Goal: Task Accomplishment & Management: Manage account settings

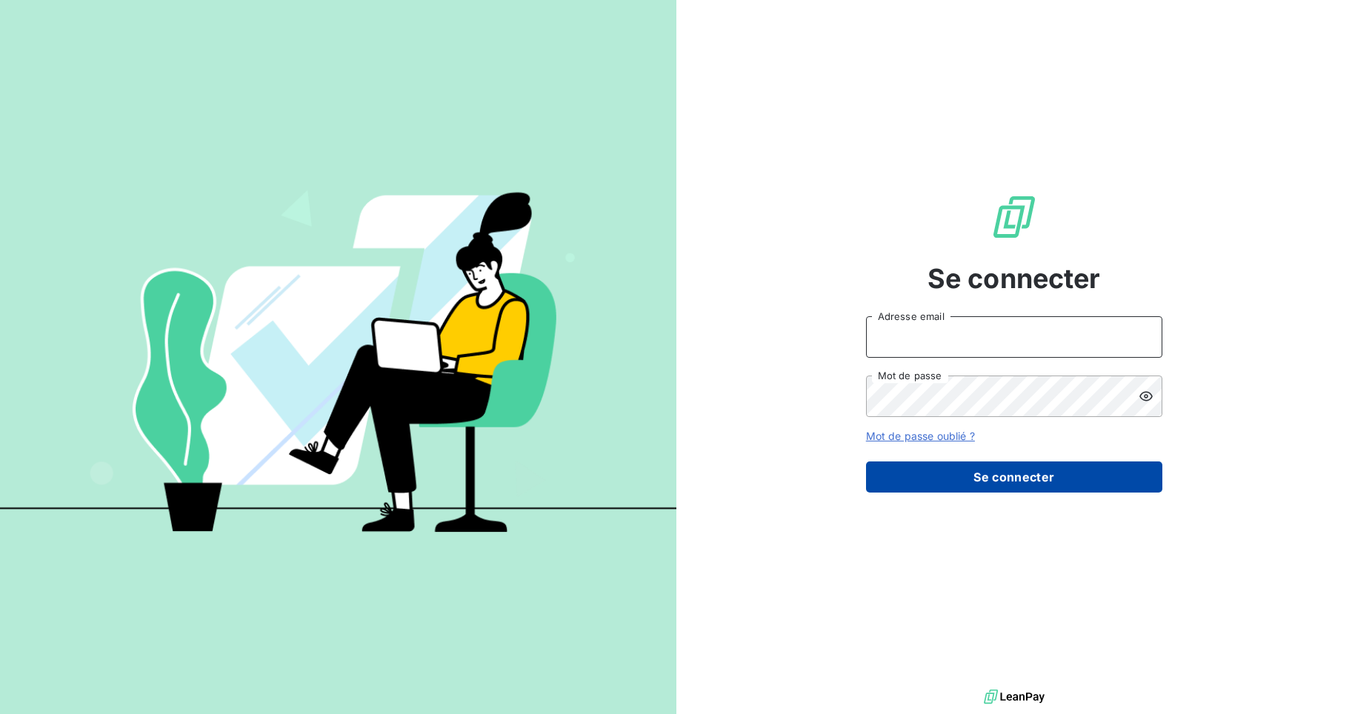
type input "[EMAIL_ADDRESS][DOMAIN_NAME]"
drag, startPoint x: 1015, startPoint y: 476, endPoint x: 1069, endPoint y: 493, distance: 56.9
click at [1015, 476] on button "Se connecter" at bounding box center [1014, 477] width 296 height 31
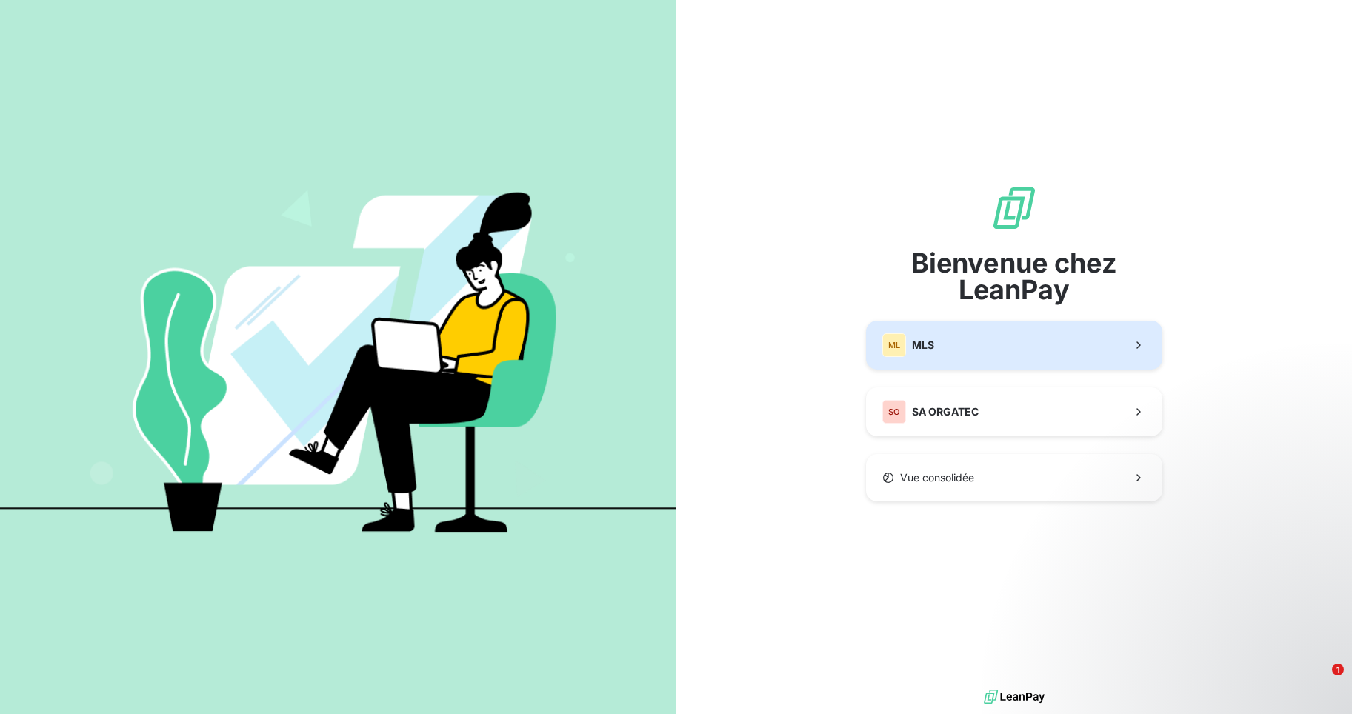
click at [925, 336] on div "ML MLS" at bounding box center [908, 345] width 52 height 24
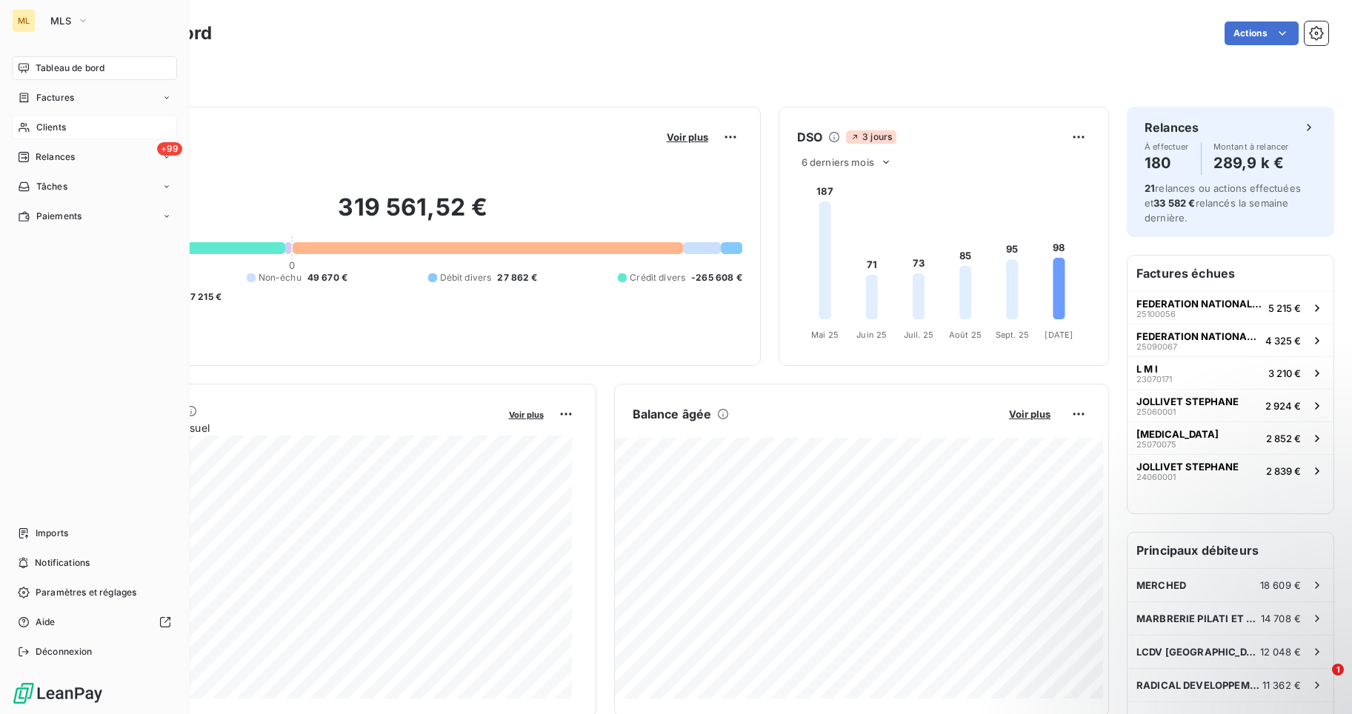
click at [62, 127] on span "Clients" at bounding box center [51, 127] width 30 height 13
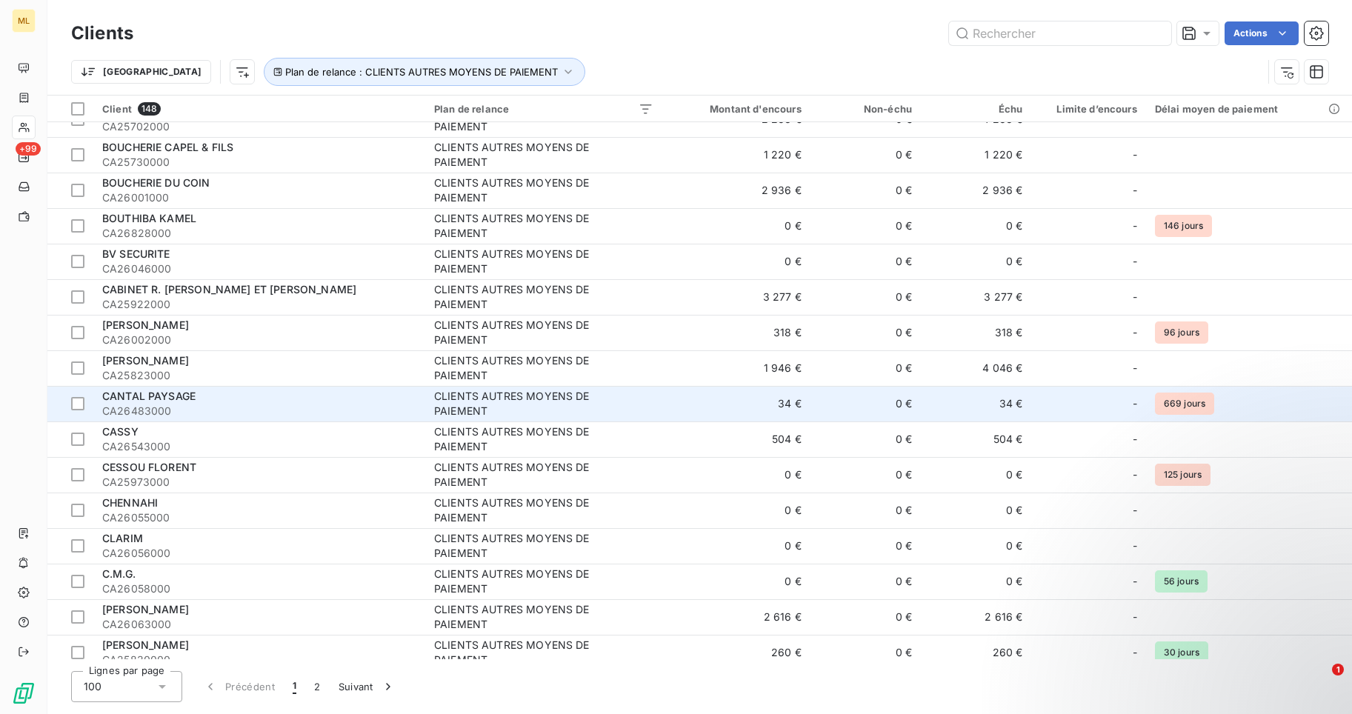
scroll to position [445, 0]
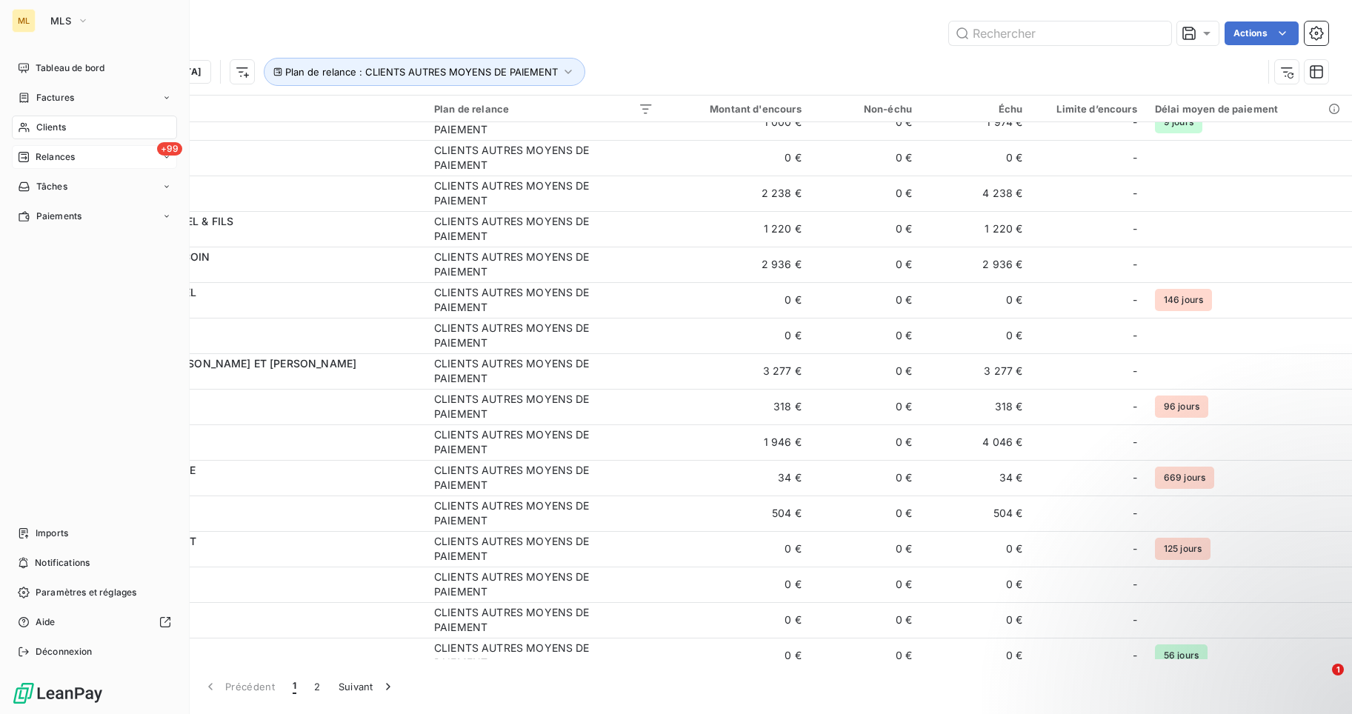
click at [56, 162] on span "Relances" at bounding box center [55, 156] width 39 height 13
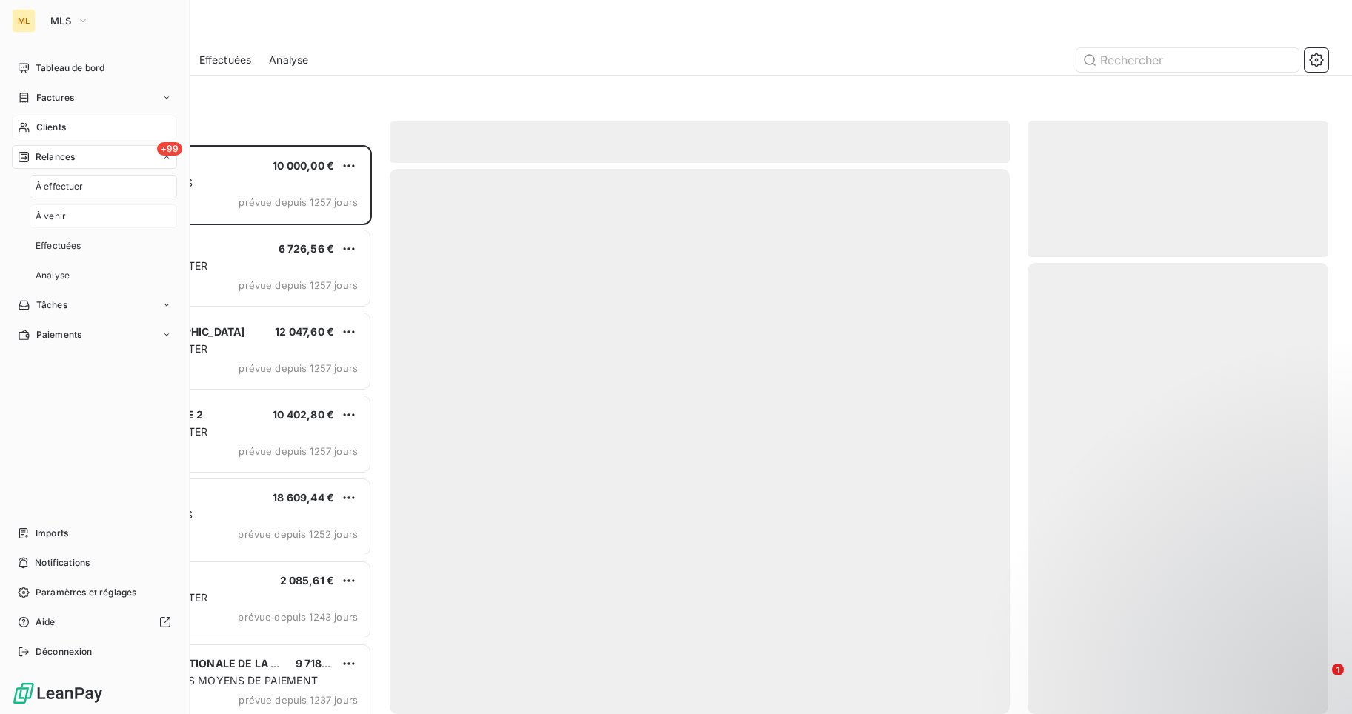
scroll to position [558, 290]
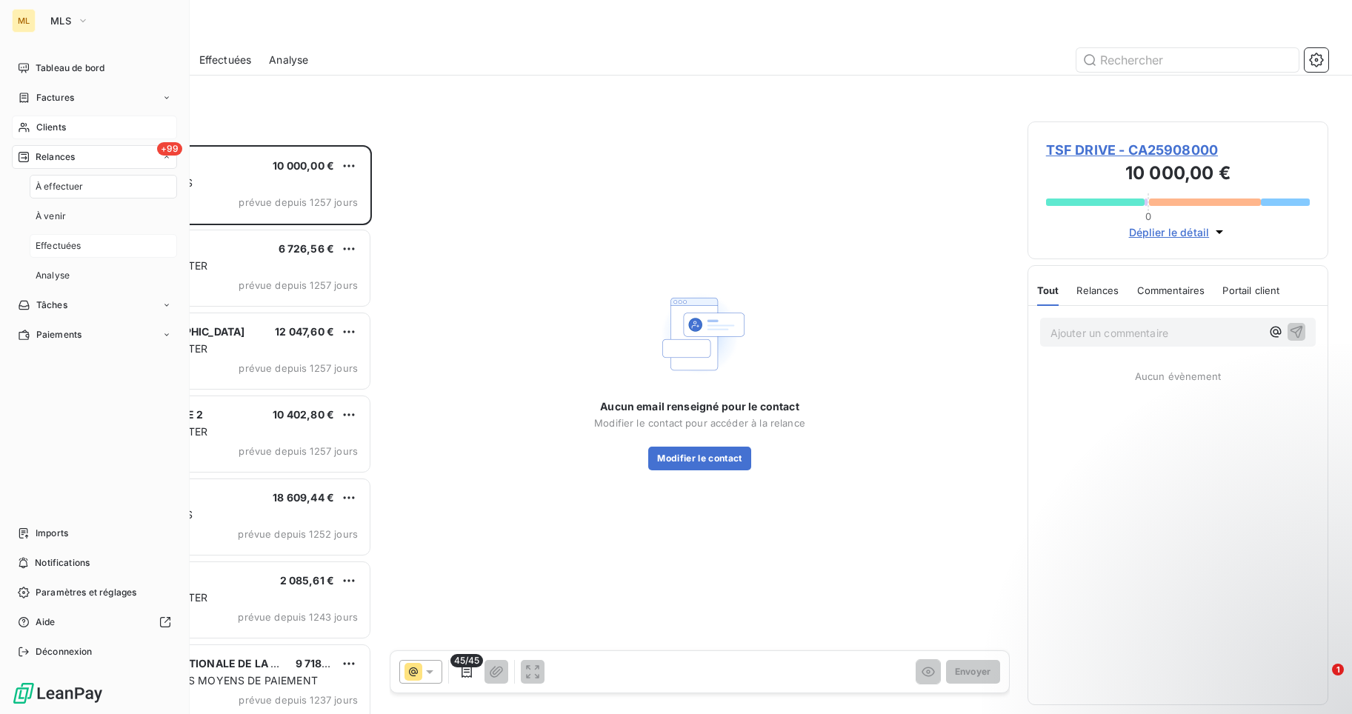
click at [55, 240] on span "Effectuées" at bounding box center [59, 245] width 46 height 13
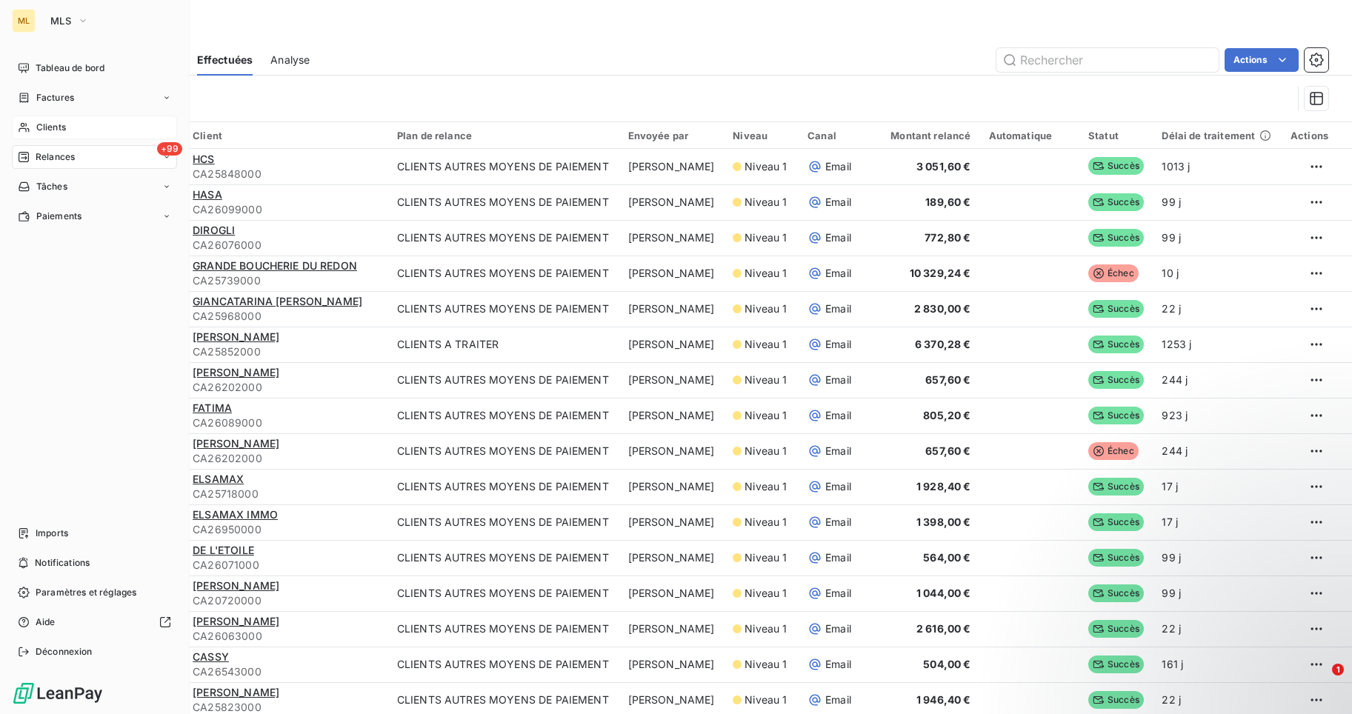
click at [47, 125] on span "Clients" at bounding box center [51, 127] width 30 height 13
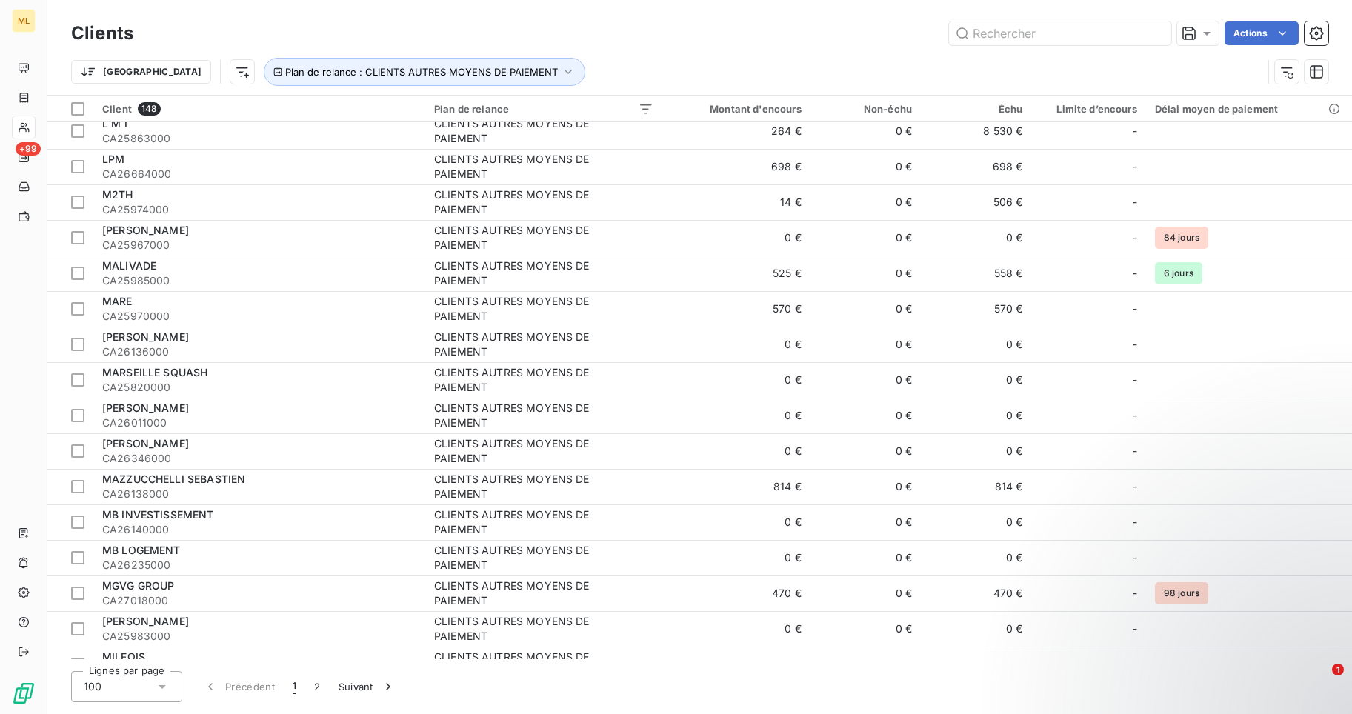
scroll to position [3020, 0]
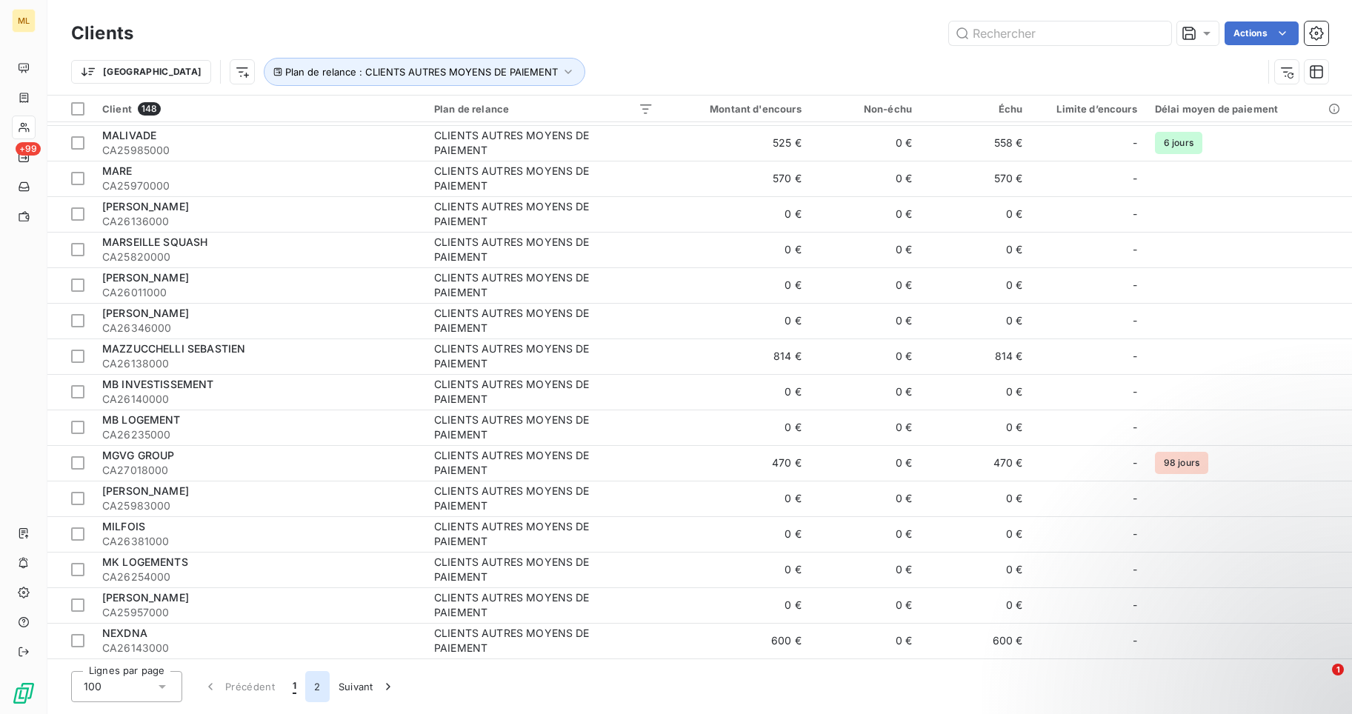
click at [317, 688] on button "2" at bounding box center [317, 686] width 24 height 31
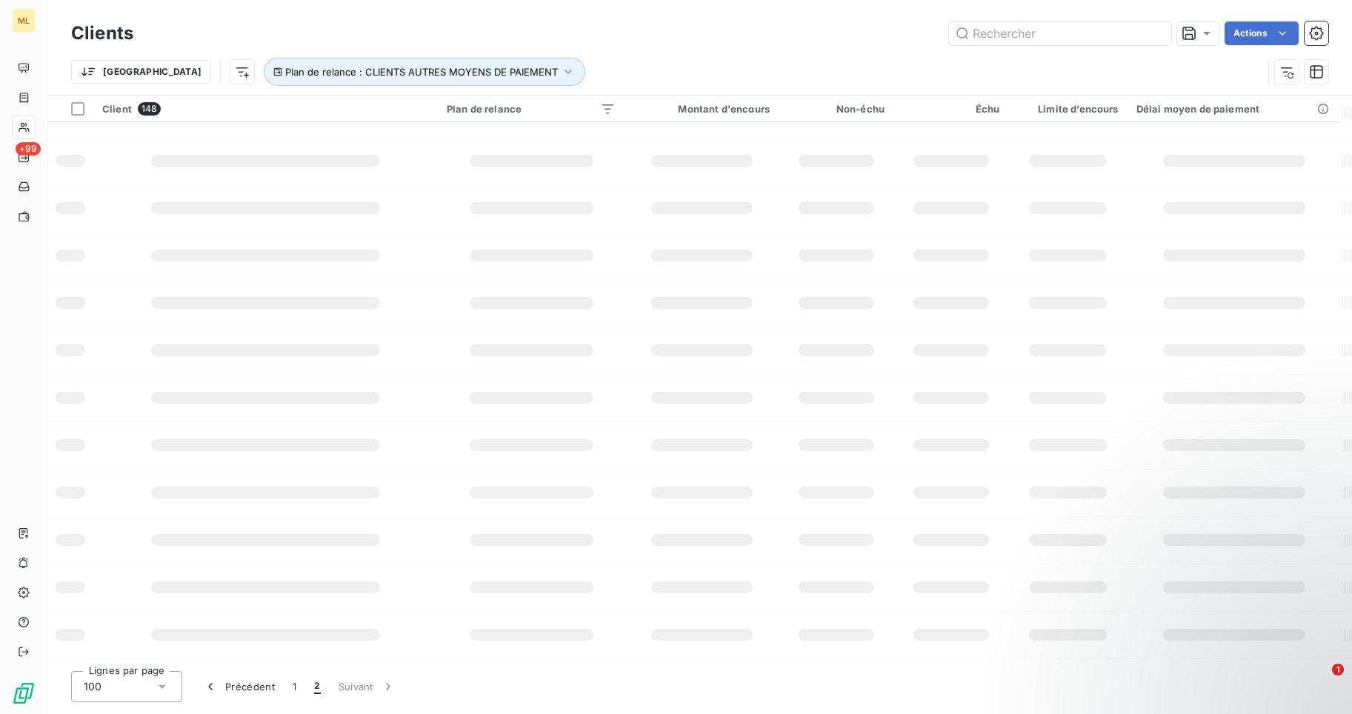
scroll to position [1171, 0]
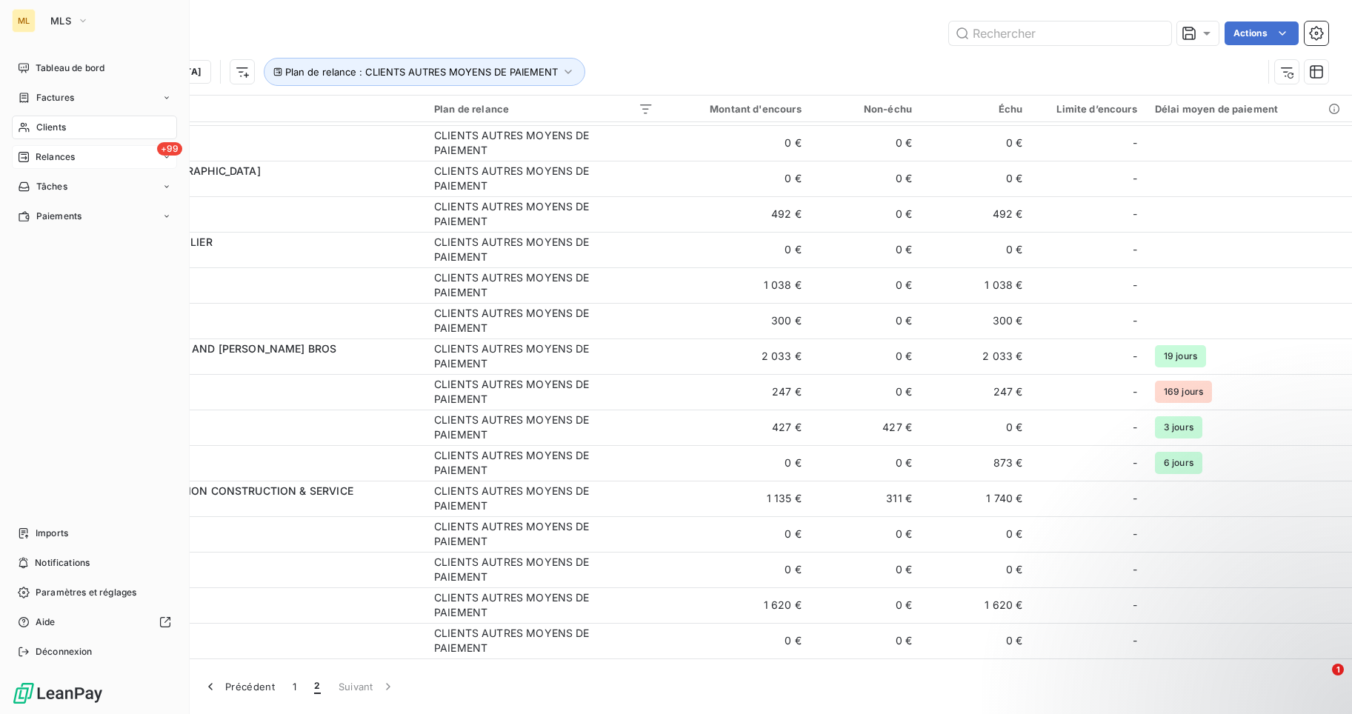
click at [63, 156] on span "Relances" at bounding box center [55, 156] width 39 height 13
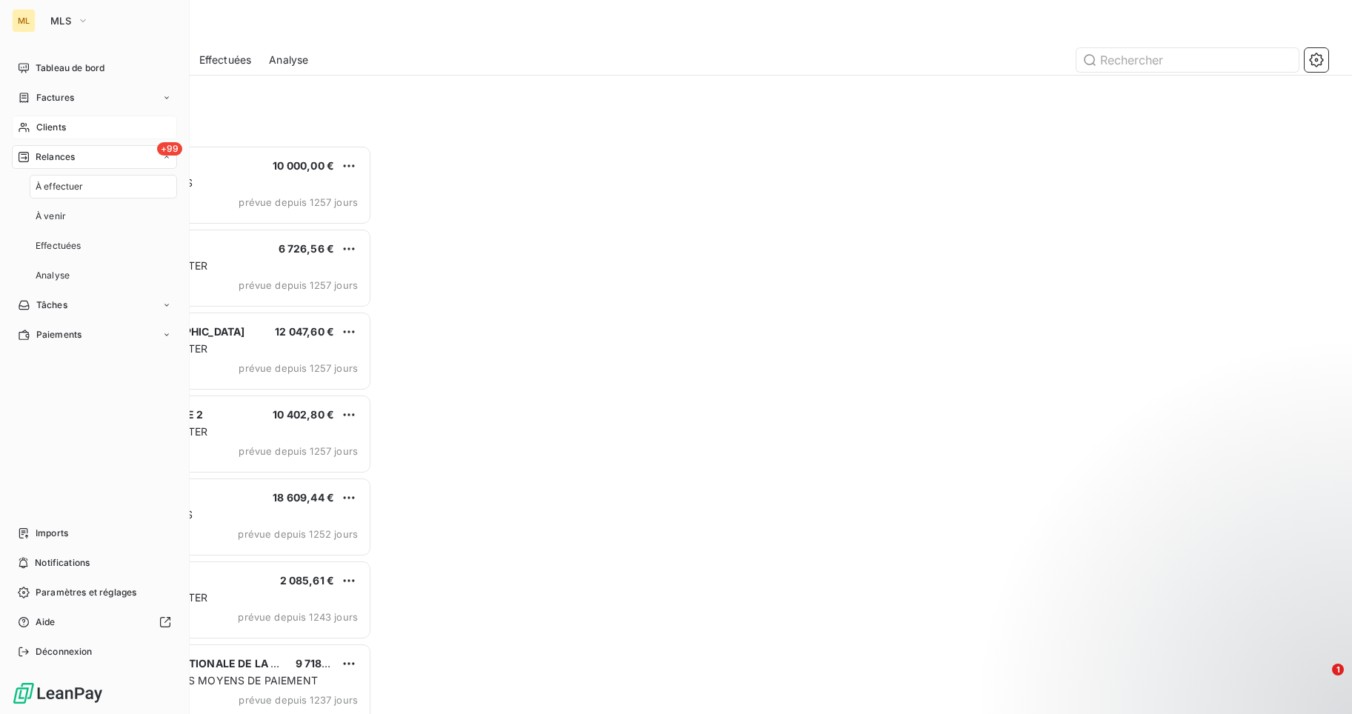
scroll to position [12, 12]
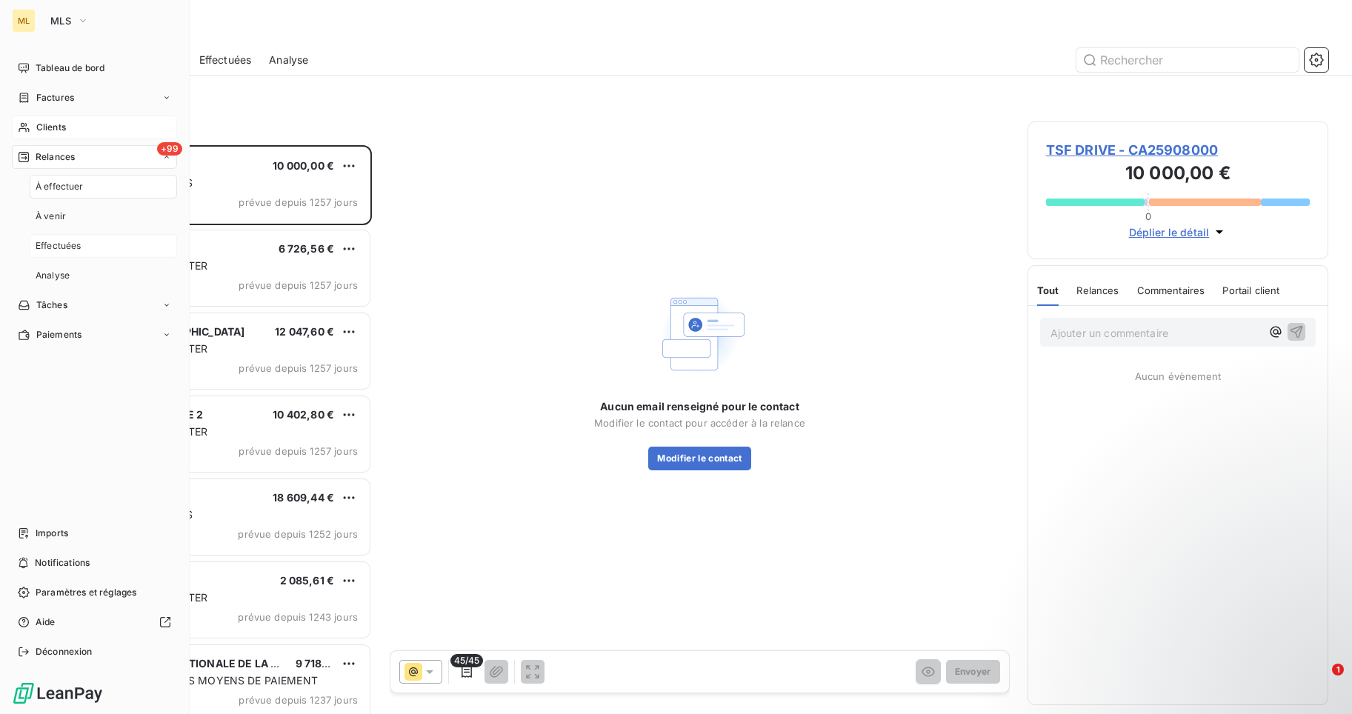
click at [50, 242] on span "Effectuées" at bounding box center [59, 245] width 46 height 13
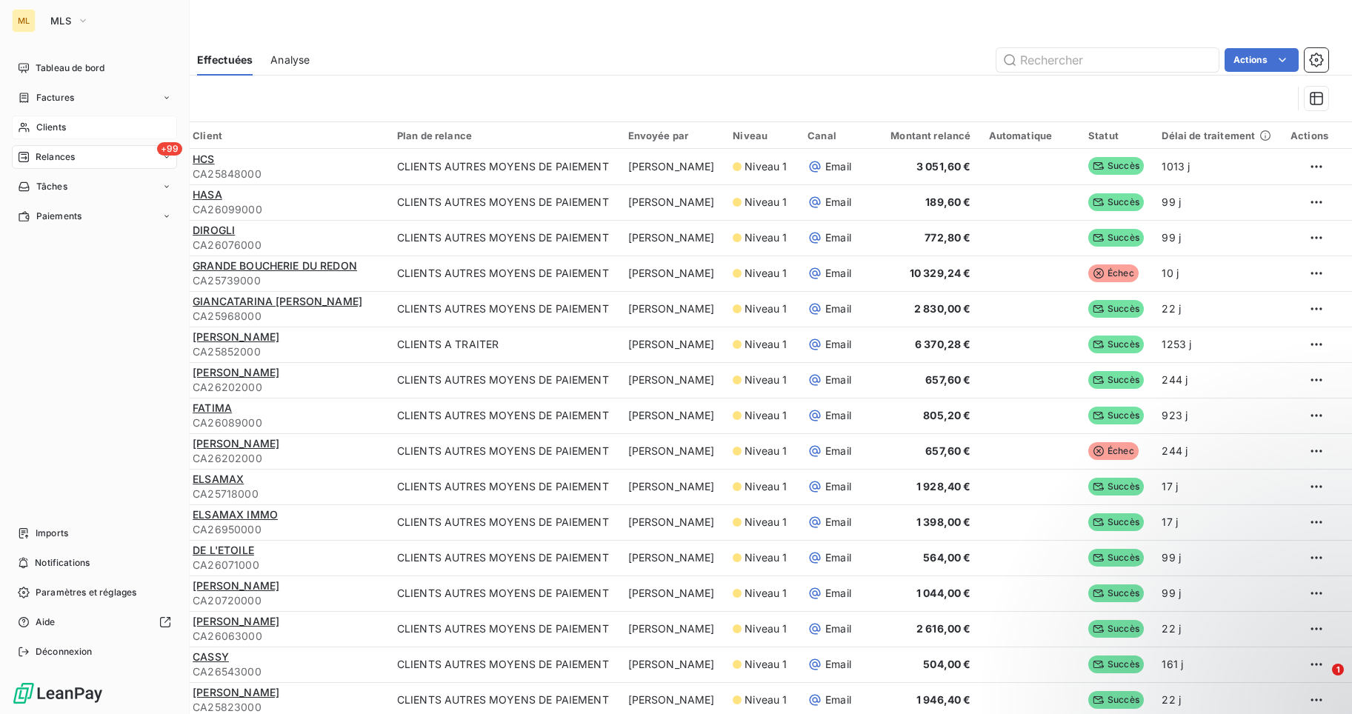
click at [53, 124] on span "Clients" at bounding box center [51, 127] width 30 height 13
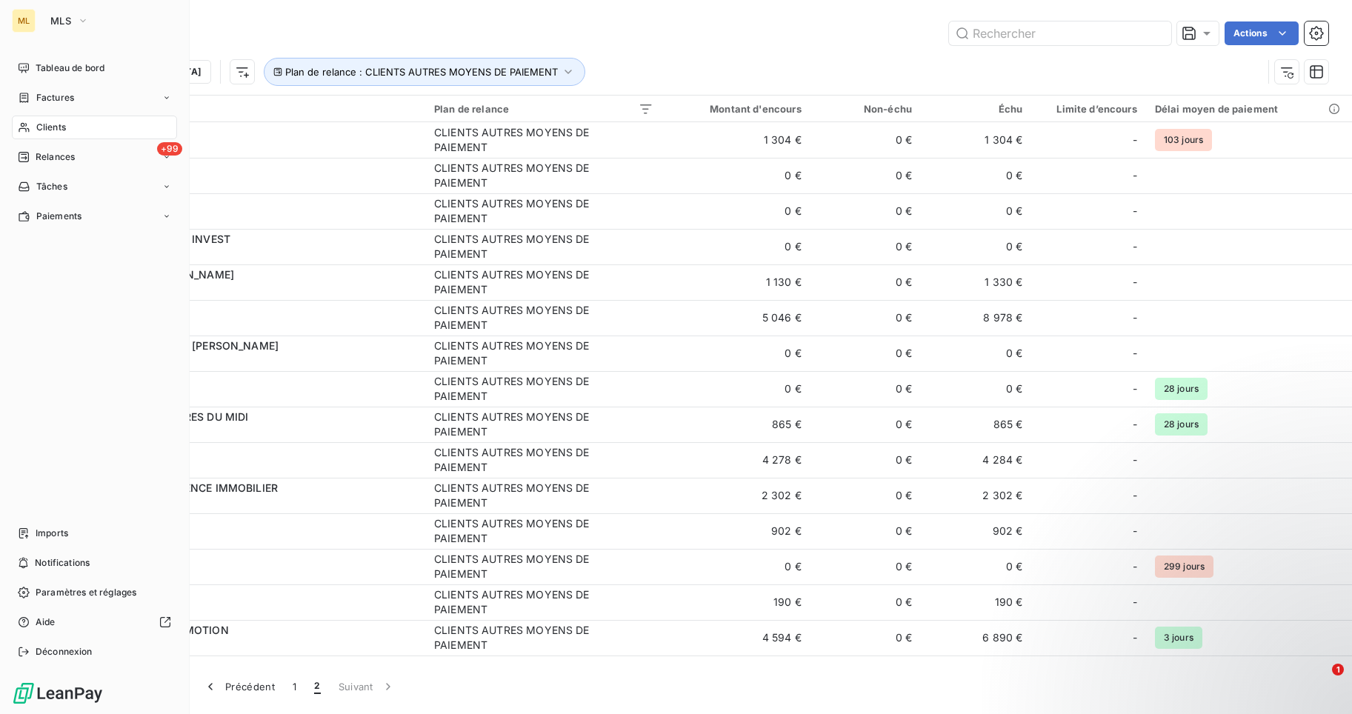
click at [61, 128] on span "Clients" at bounding box center [51, 127] width 30 height 13
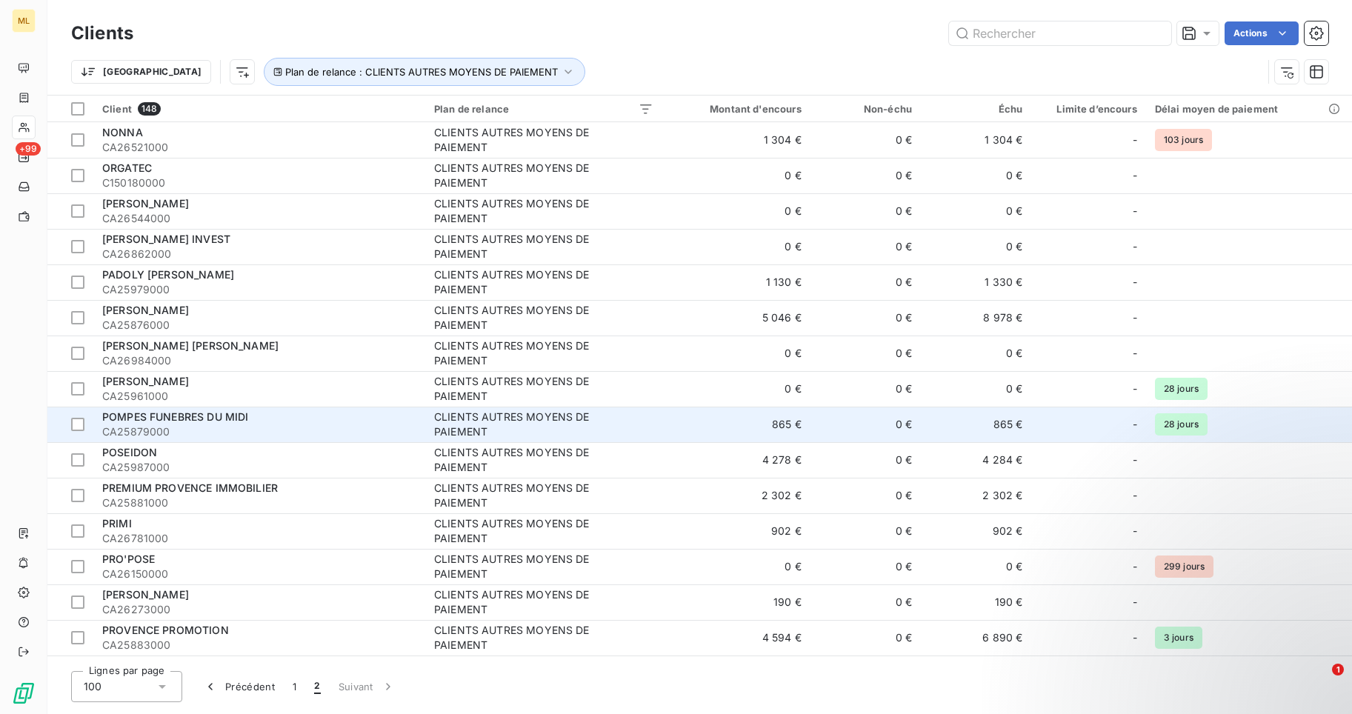
scroll to position [148, 0]
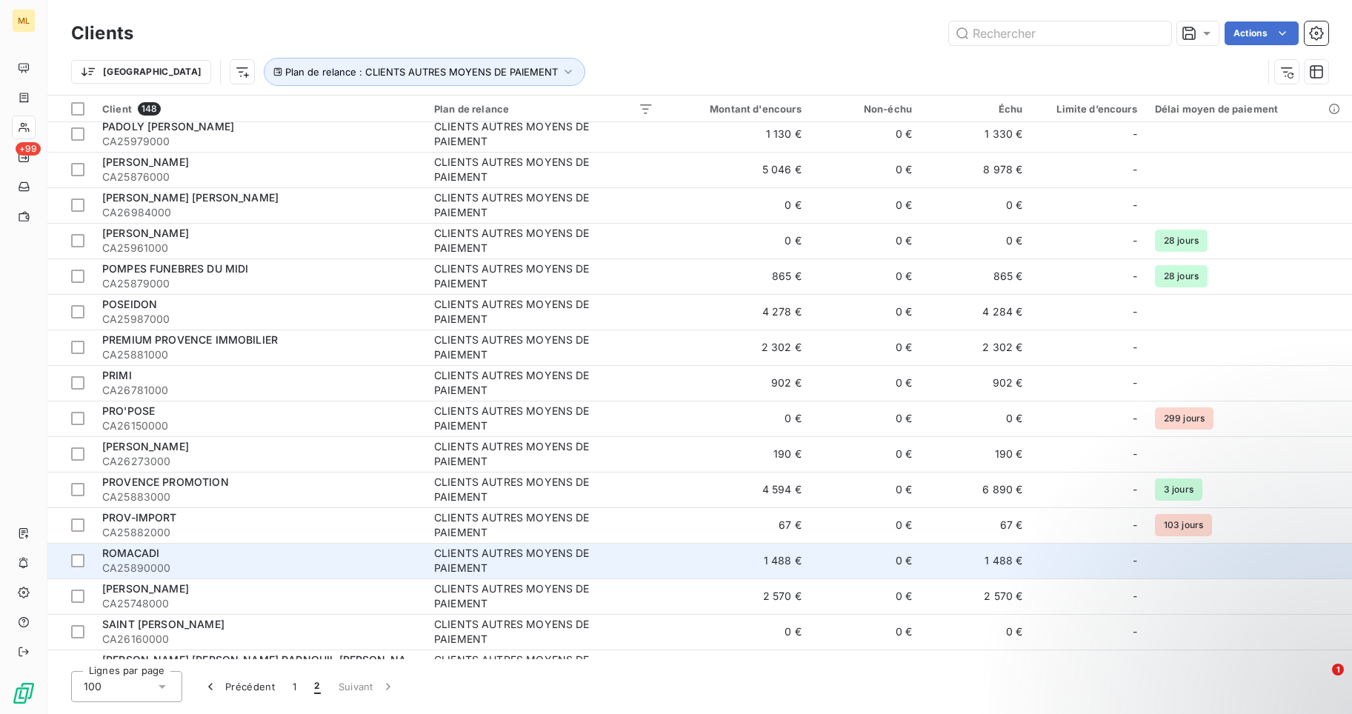
click at [137, 559] on div "ROMACADI" at bounding box center [259, 553] width 314 height 15
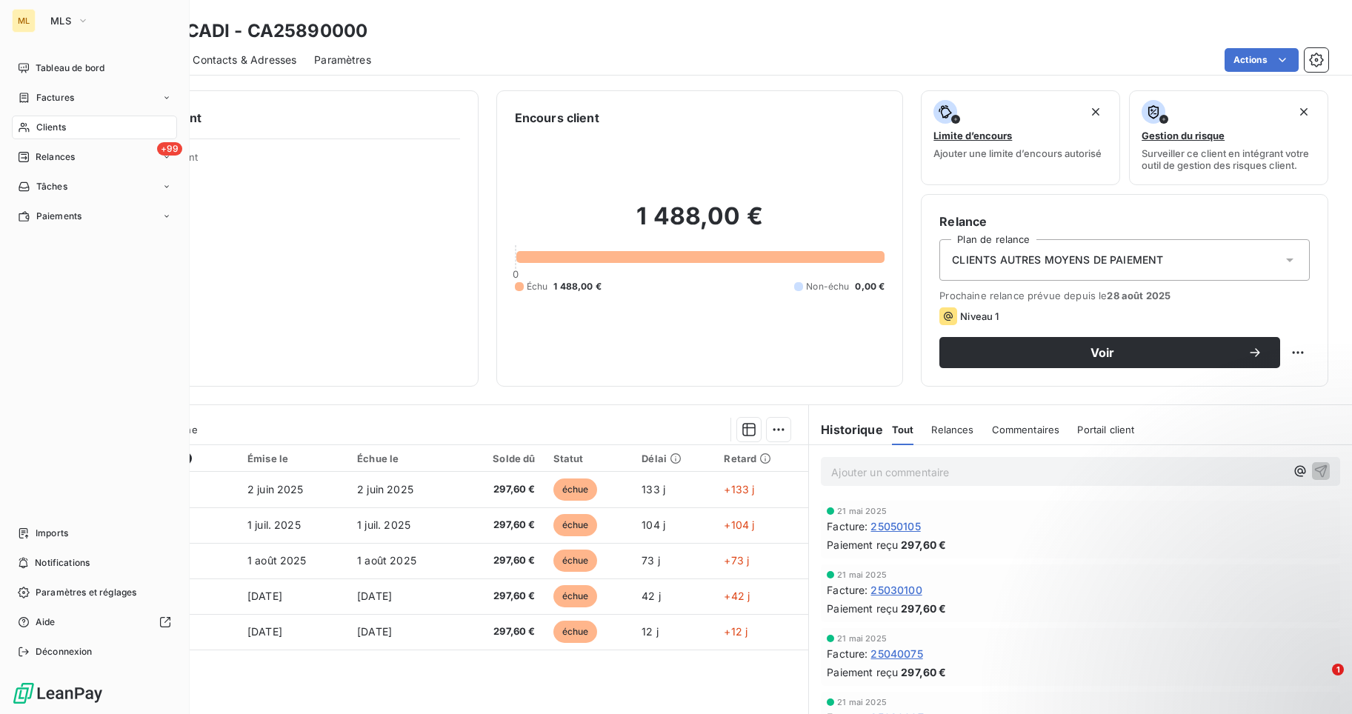
click at [54, 127] on span "Clients" at bounding box center [51, 127] width 30 height 13
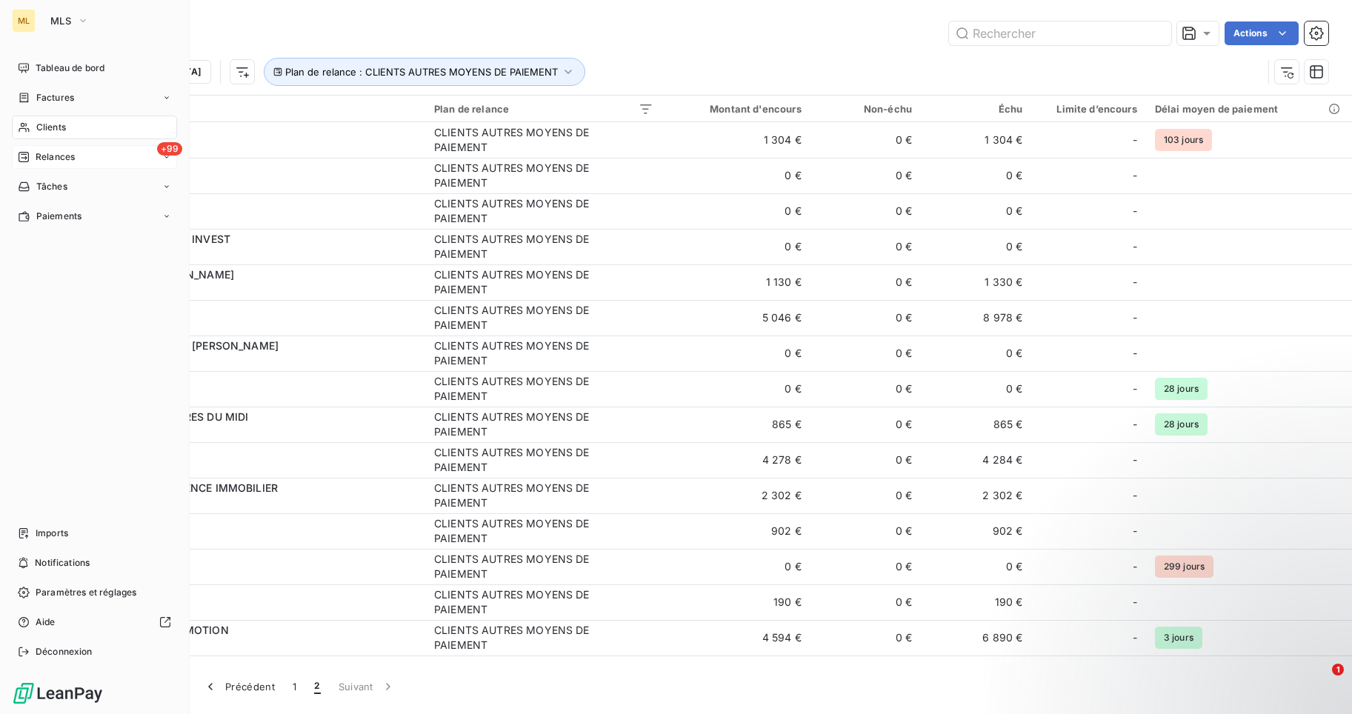
click at [64, 156] on span "Relances" at bounding box center [55, 156] width 39 height 13
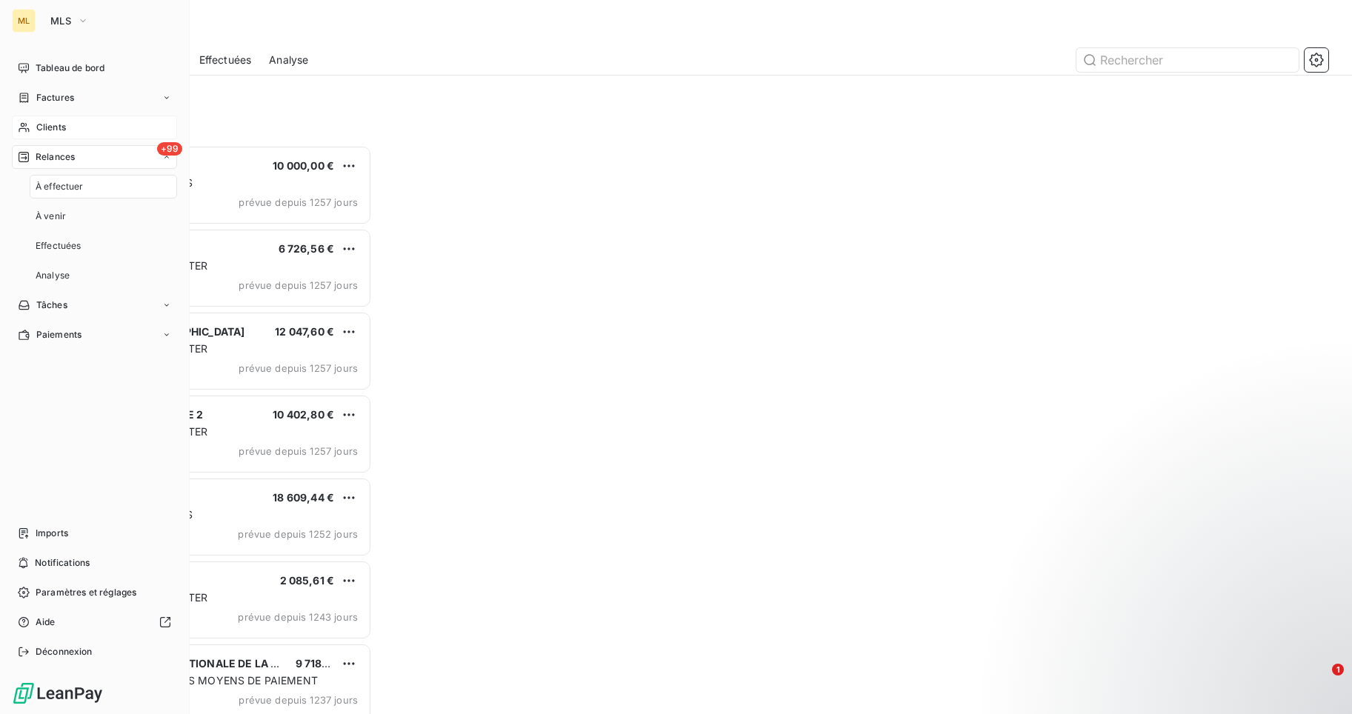
scroll to position [558, 290]
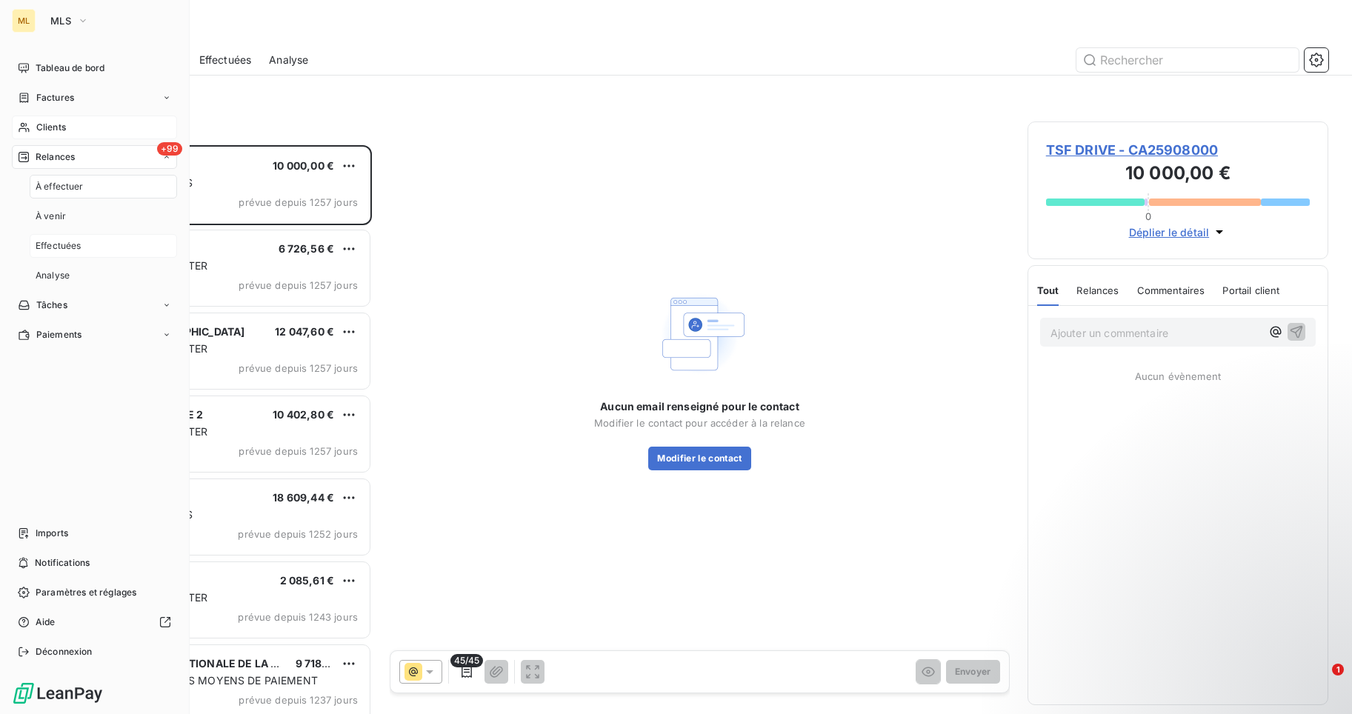
click at [59, 244] on span "Effectuées" at bounding box center [59, 245] width 46 height 13
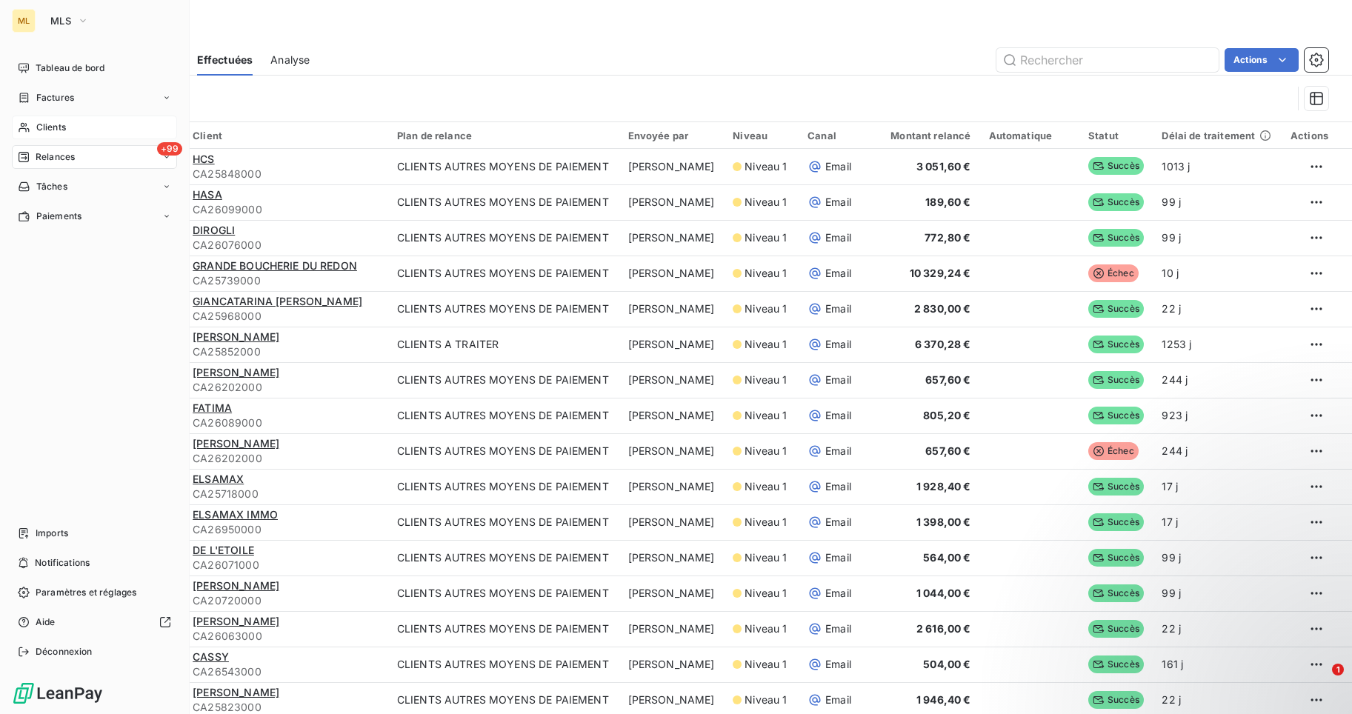
click at [67, 124] on div "Clients" at bounding box center [94, 128] width 165 height 24
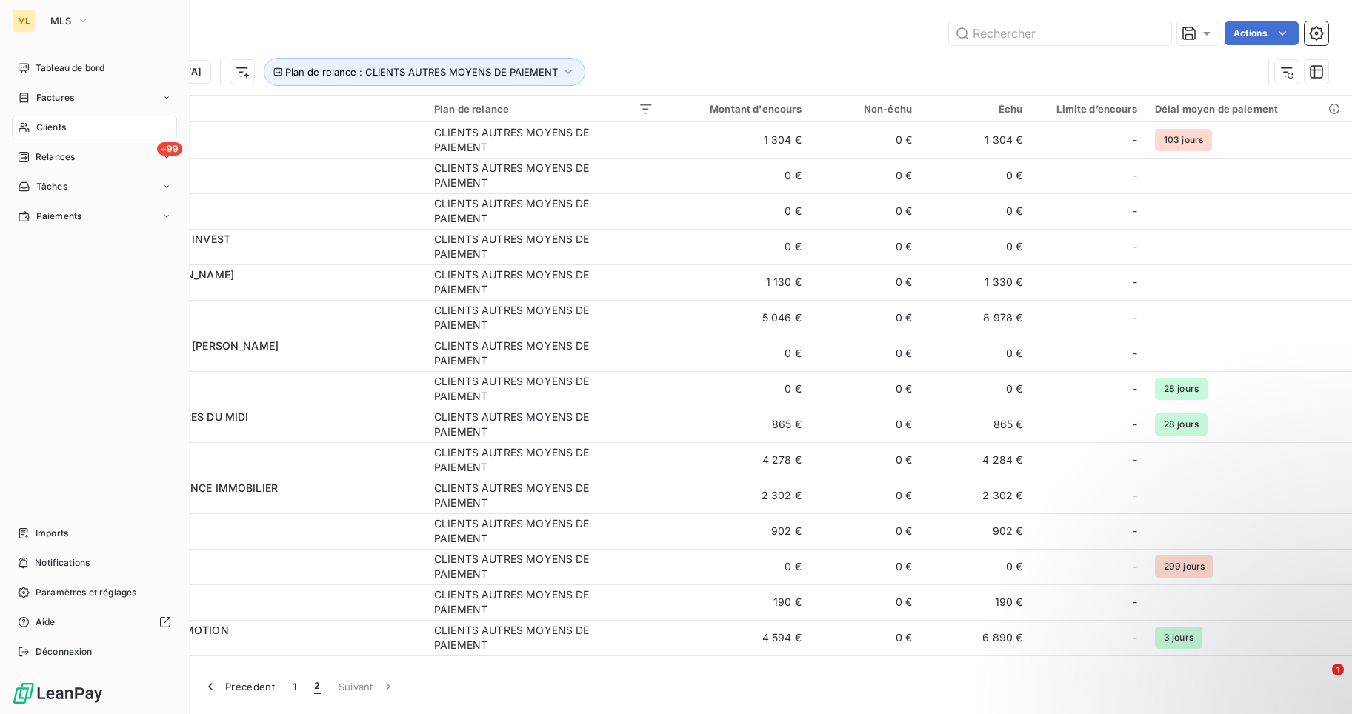
click at [64, 127] on span "Clients" at bounding box center [51, 127] width 30 height 13
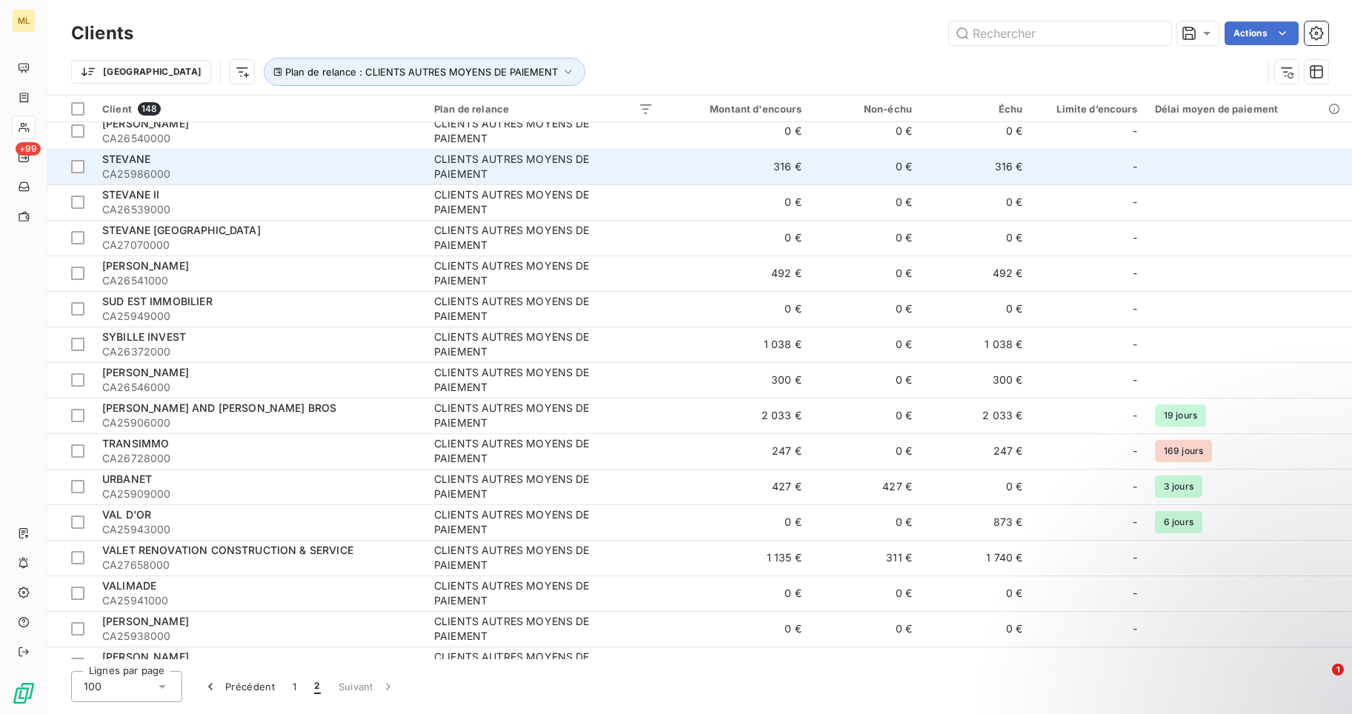
scroll to position [1171, 0]
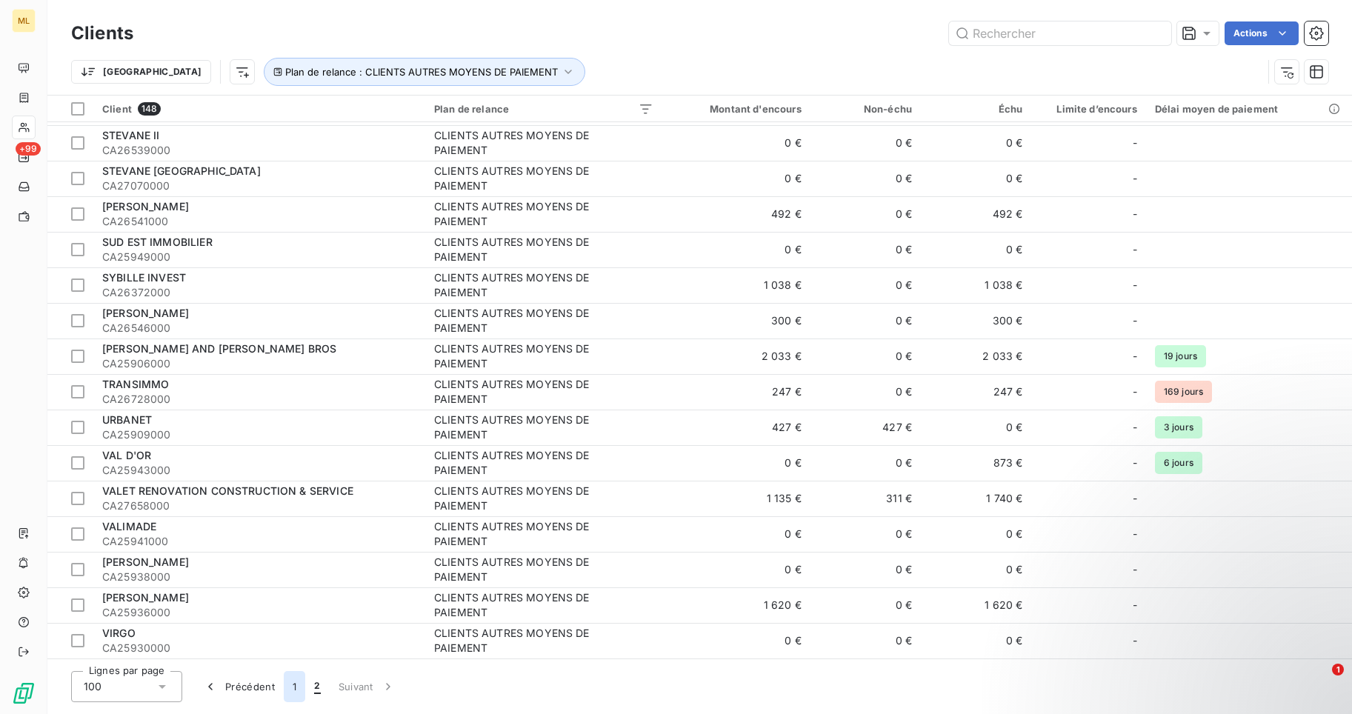
click at [292, 685] on button "1" at bounding box center [294, 686] width 21 height 31
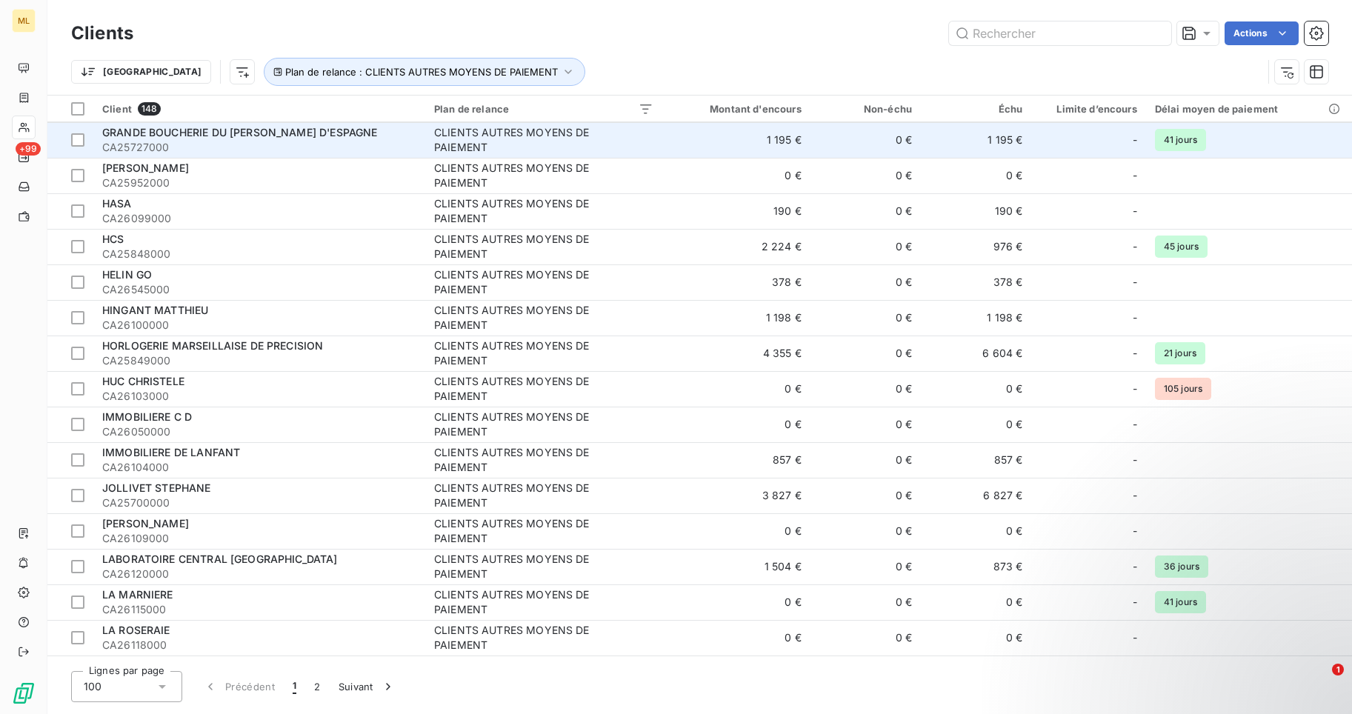
scroll to position [1986, 0]
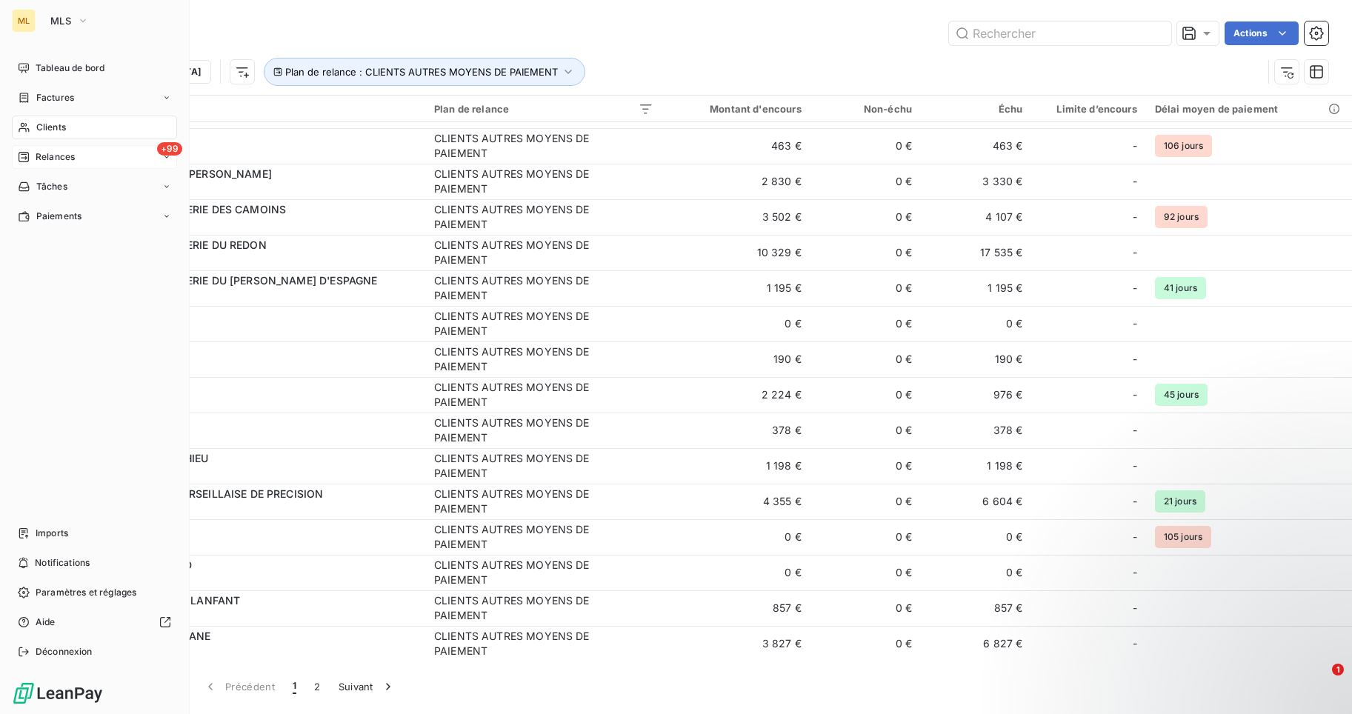
click at [72, 153] on span "Relances" at bounding box center [55, 156] width 39 height 13
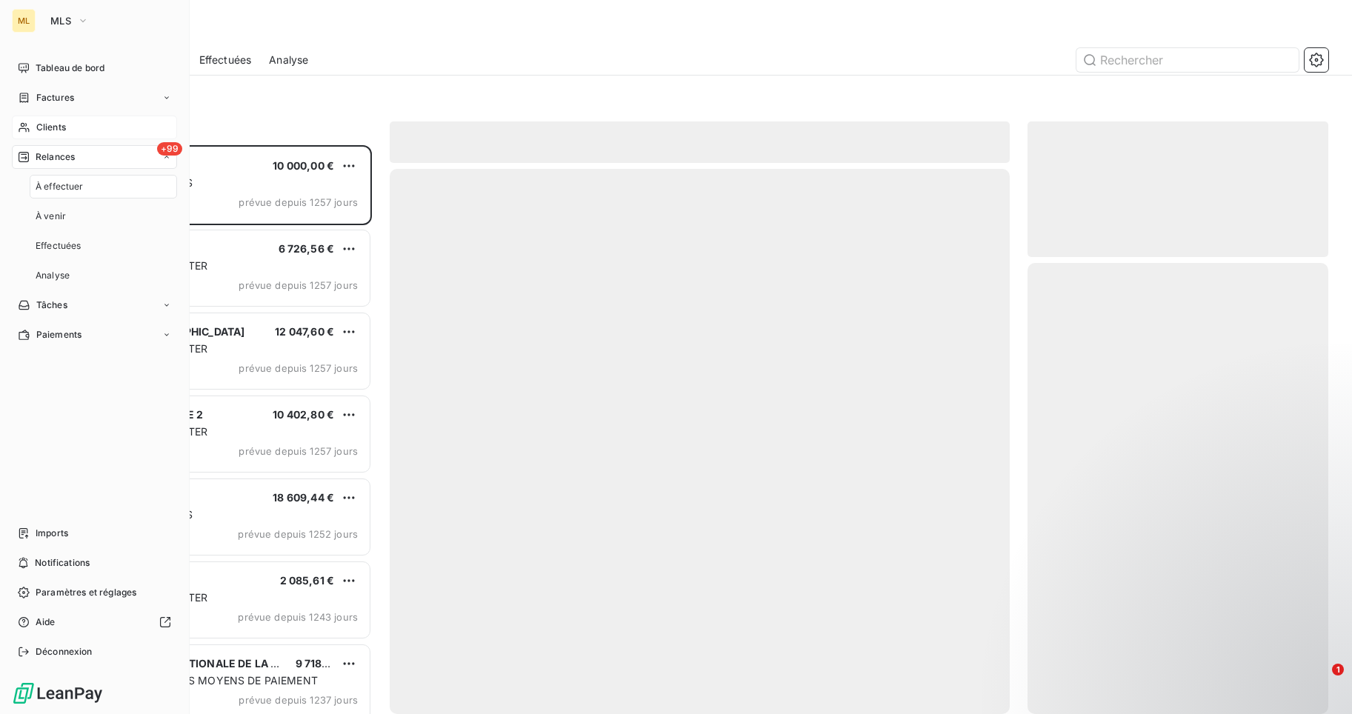
scroll to position [558, 290]
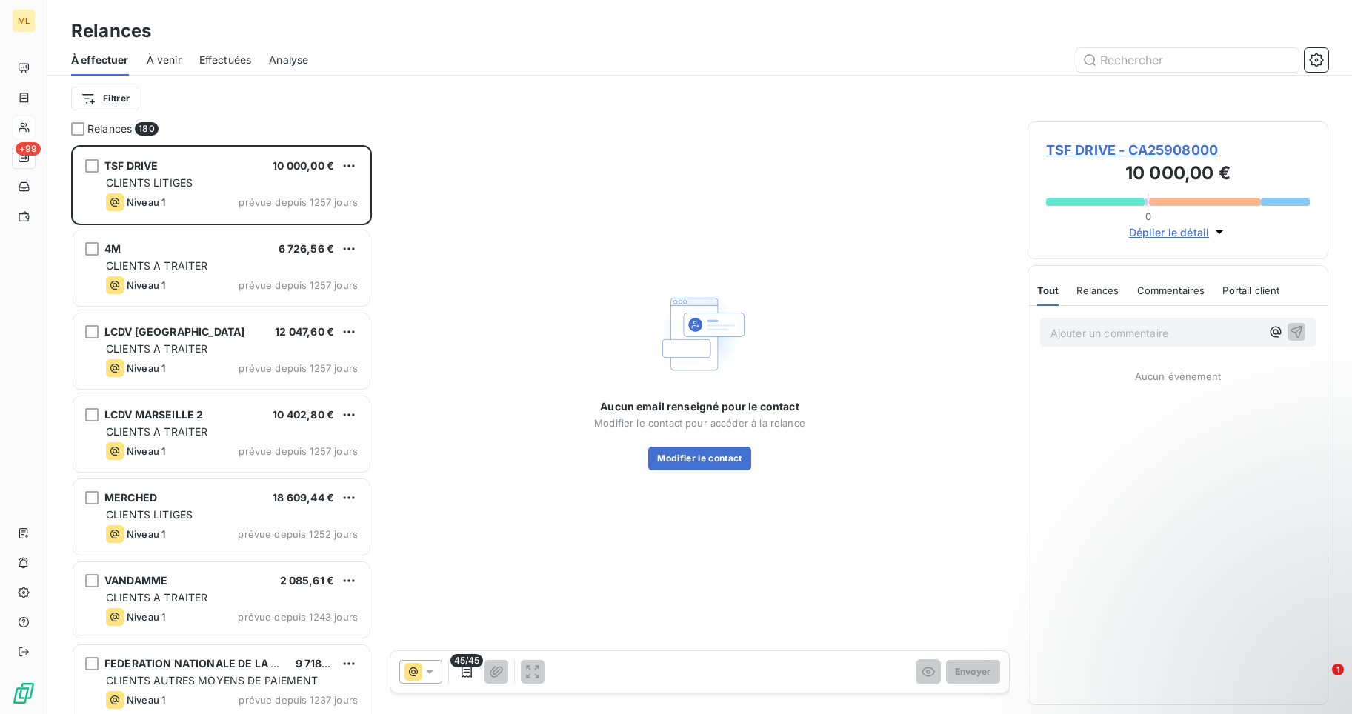
click at [236, 63] on span "Effectuées" at bounding box center [225, 60] width 53 height 15
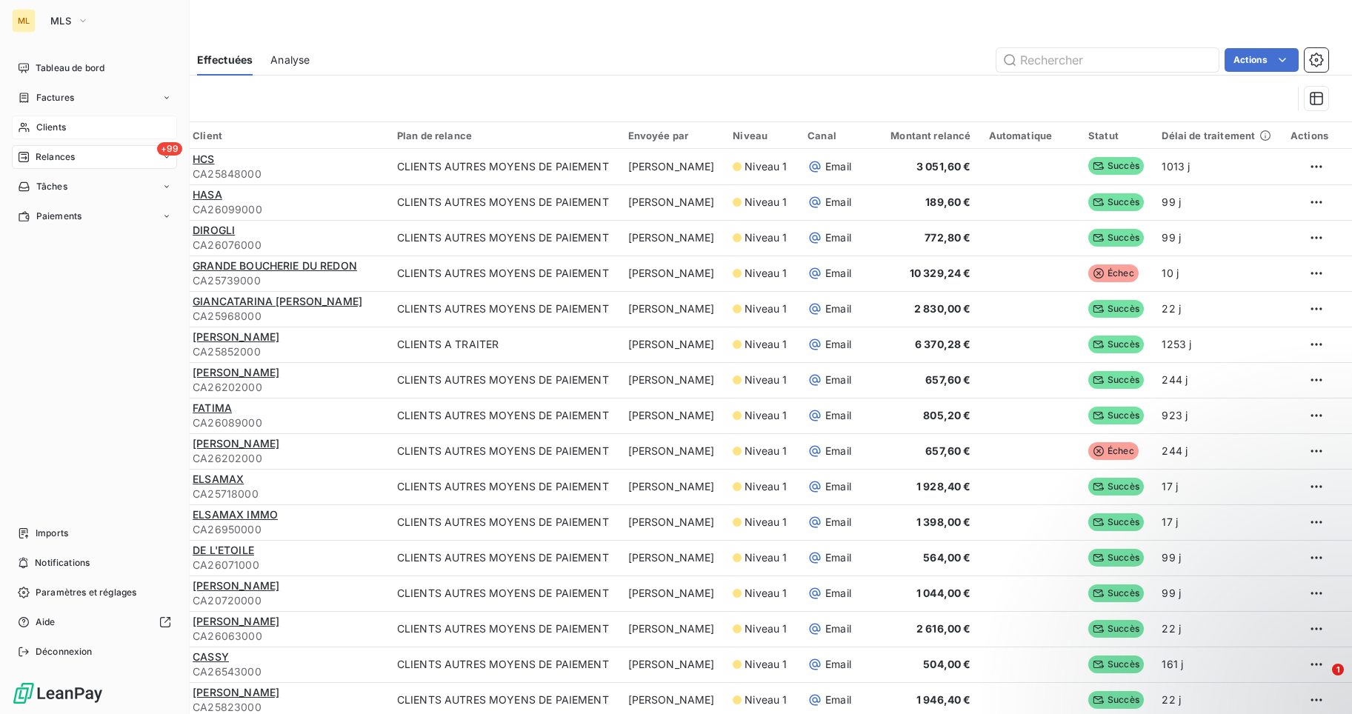
click at [47, 123] on span "Clients" at bounding box center [51, 127] width 30 height 13
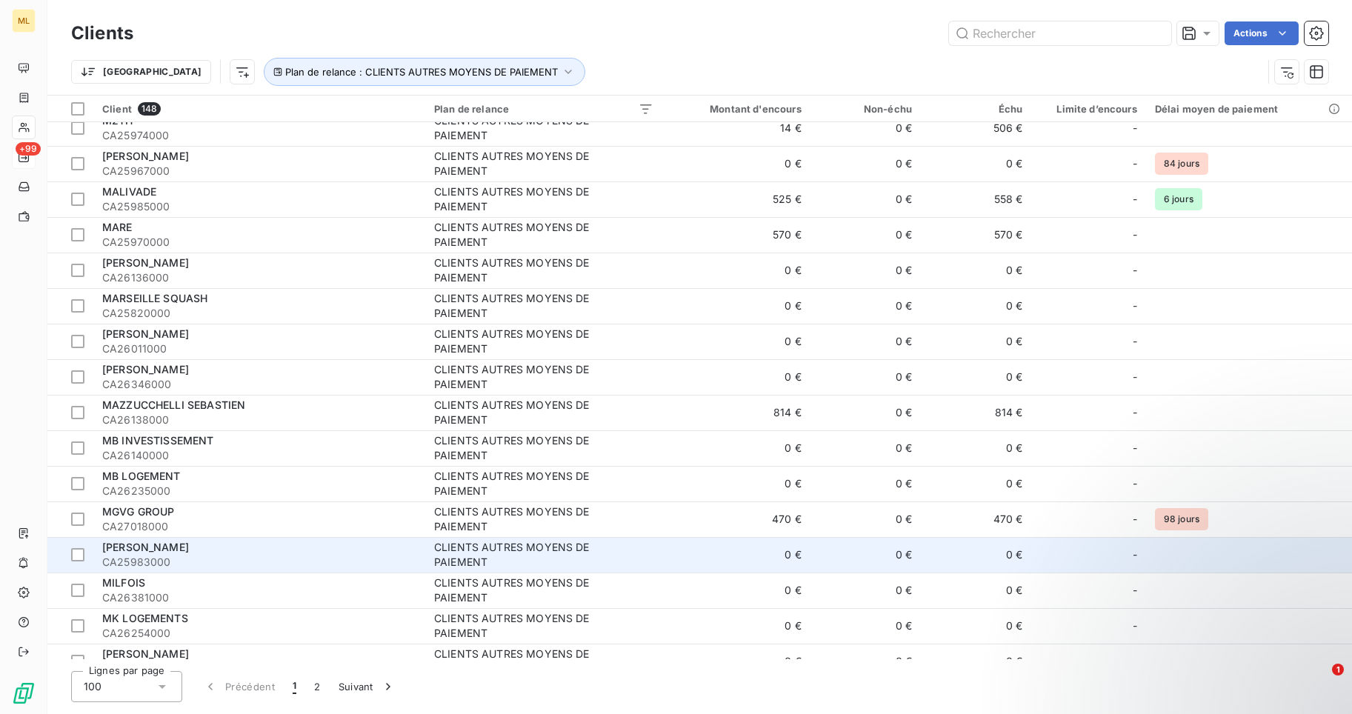
scroll to position [3020, 0]
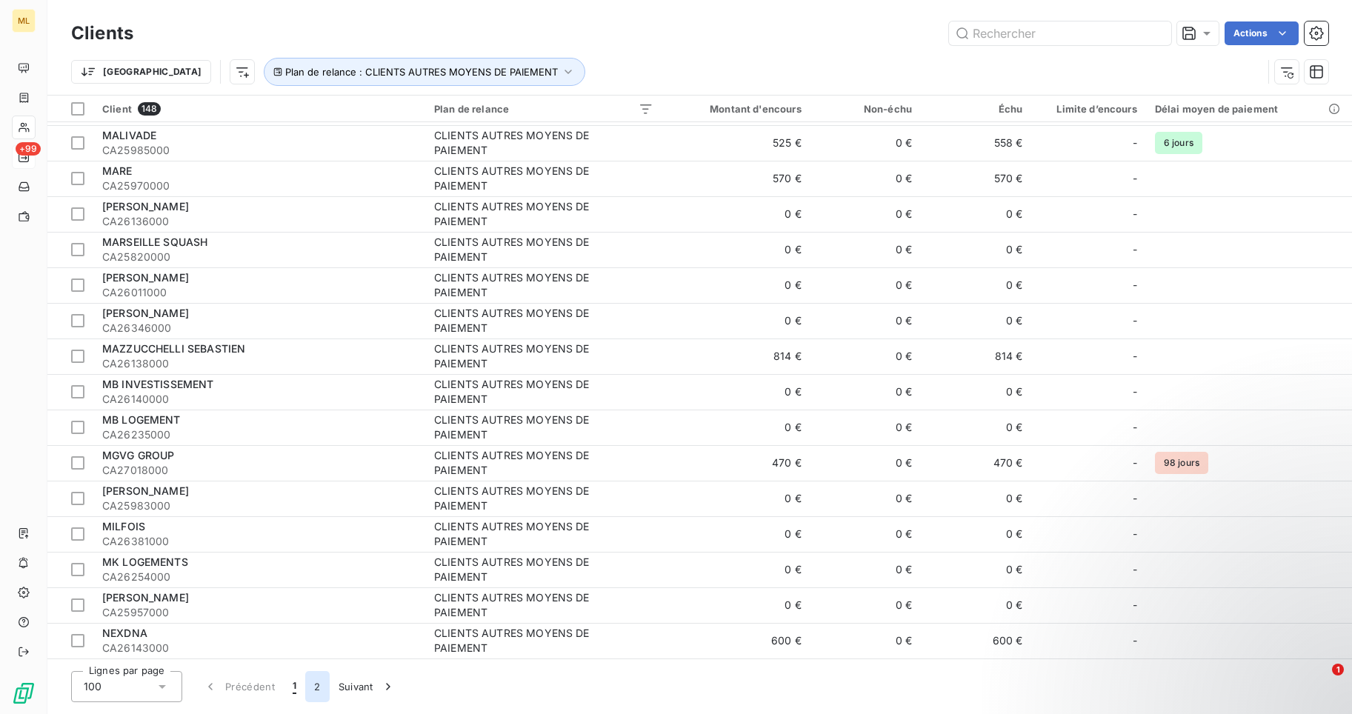
click at [317, 686] on button "2" at bounding box center [317, 686] width 24 height 31
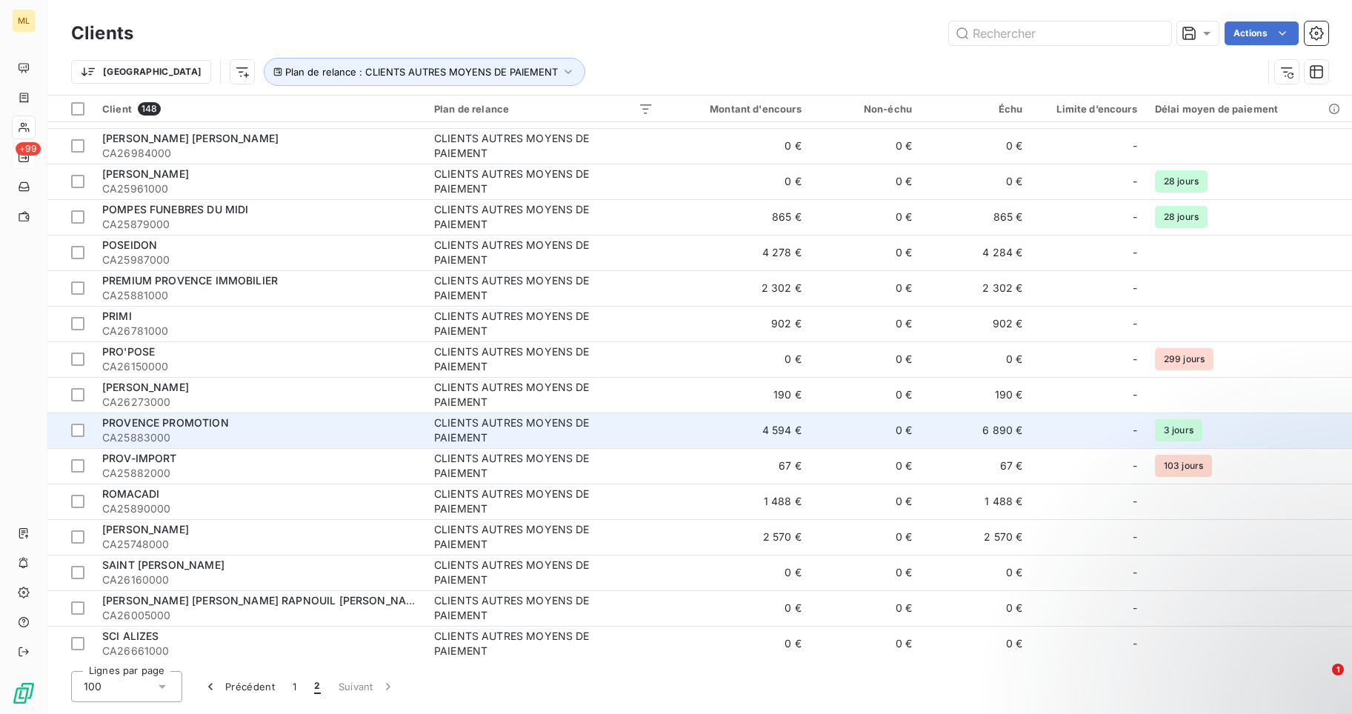
scroll to position [0, 0]
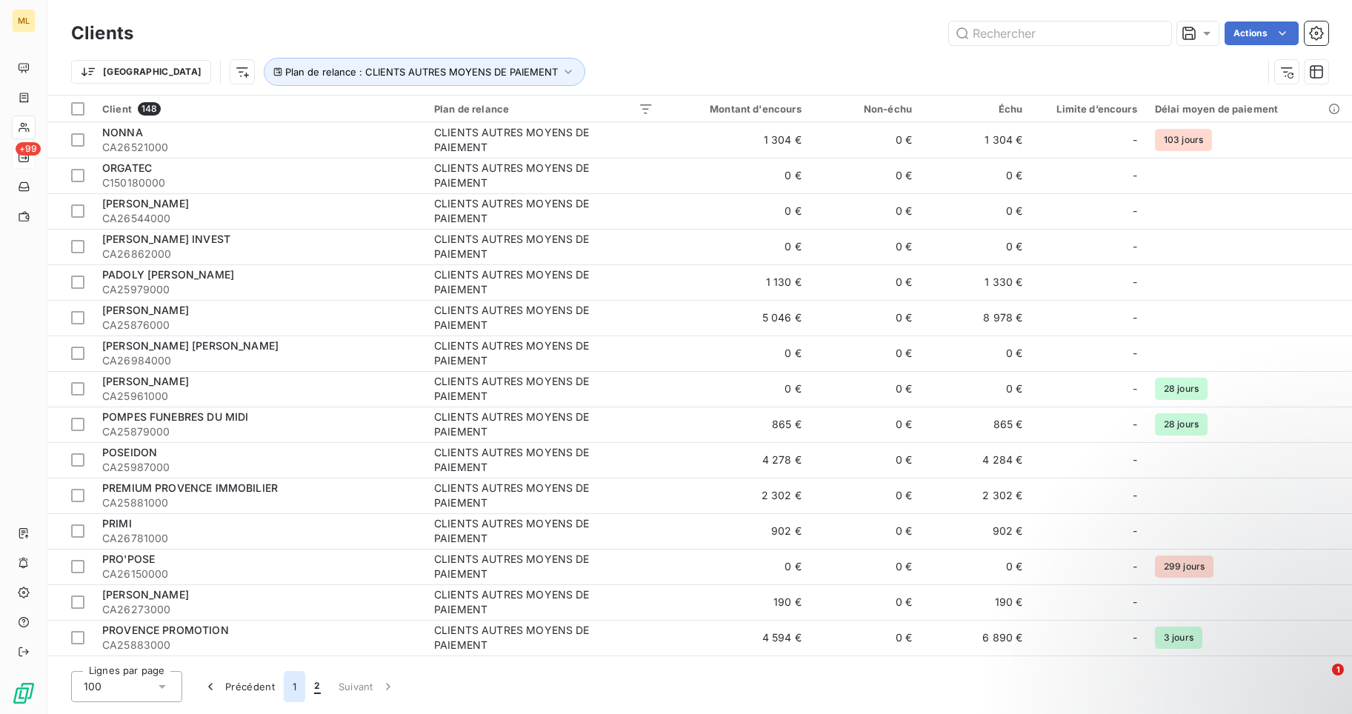
click at [293, 683] on button "1" at bounding box center [294, 686] width 21 height 31
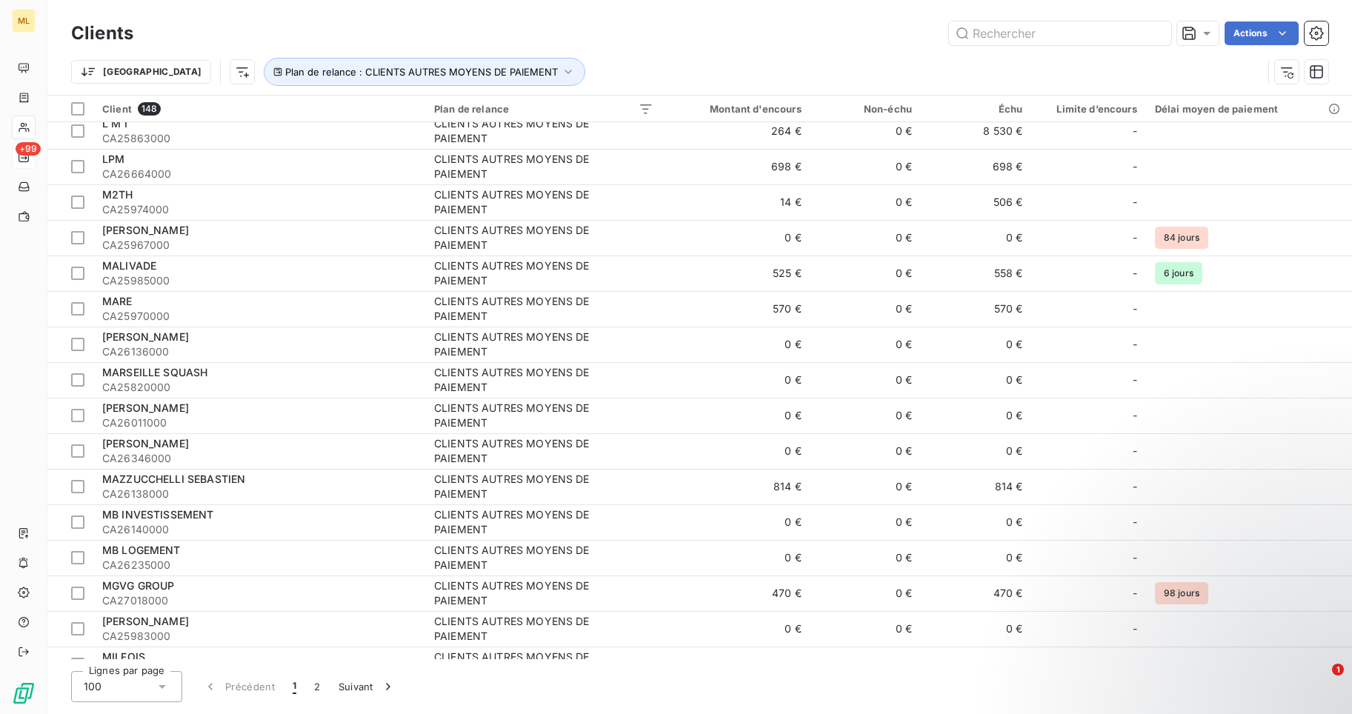
scroll to position [3020, 0]
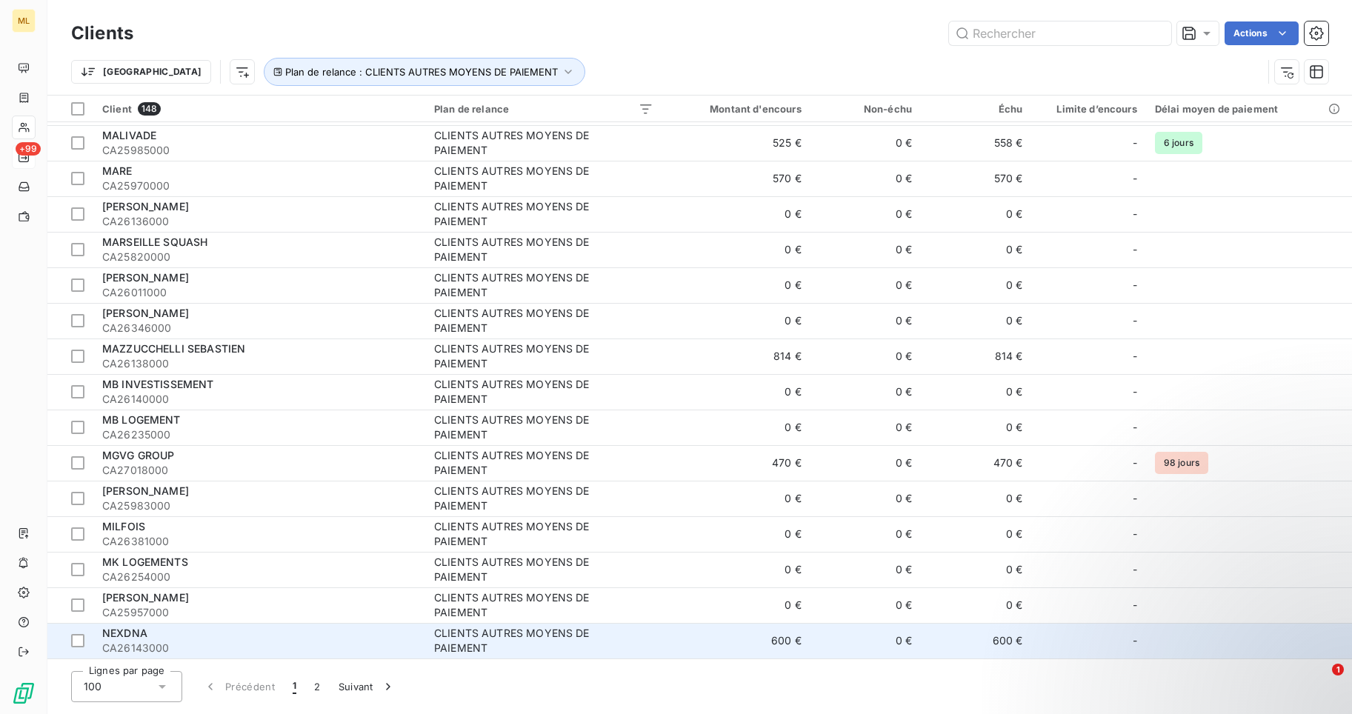
click at [136, 637] on span "NEXDNA" at bounding box center [124, 633] width 45 height 13
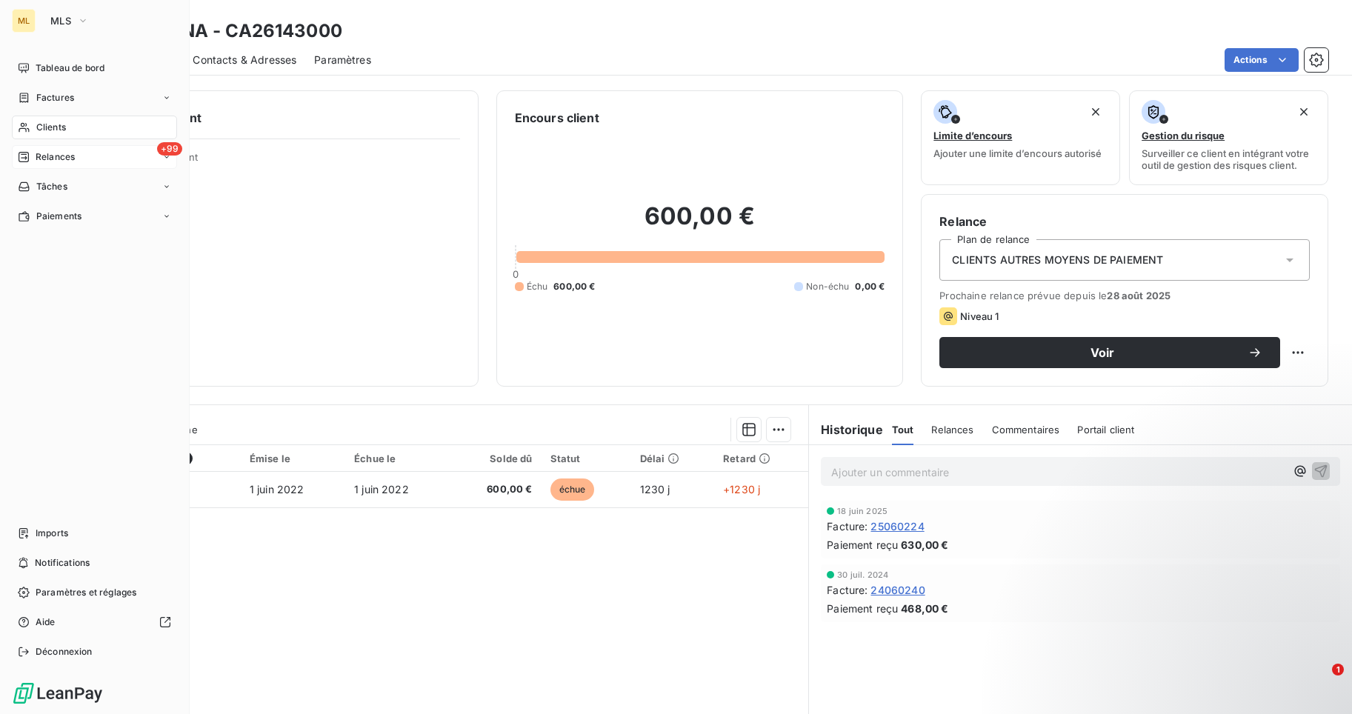
click at [59, 124] on span "Clients" at bounding box center [51, 127] width 30 height 13
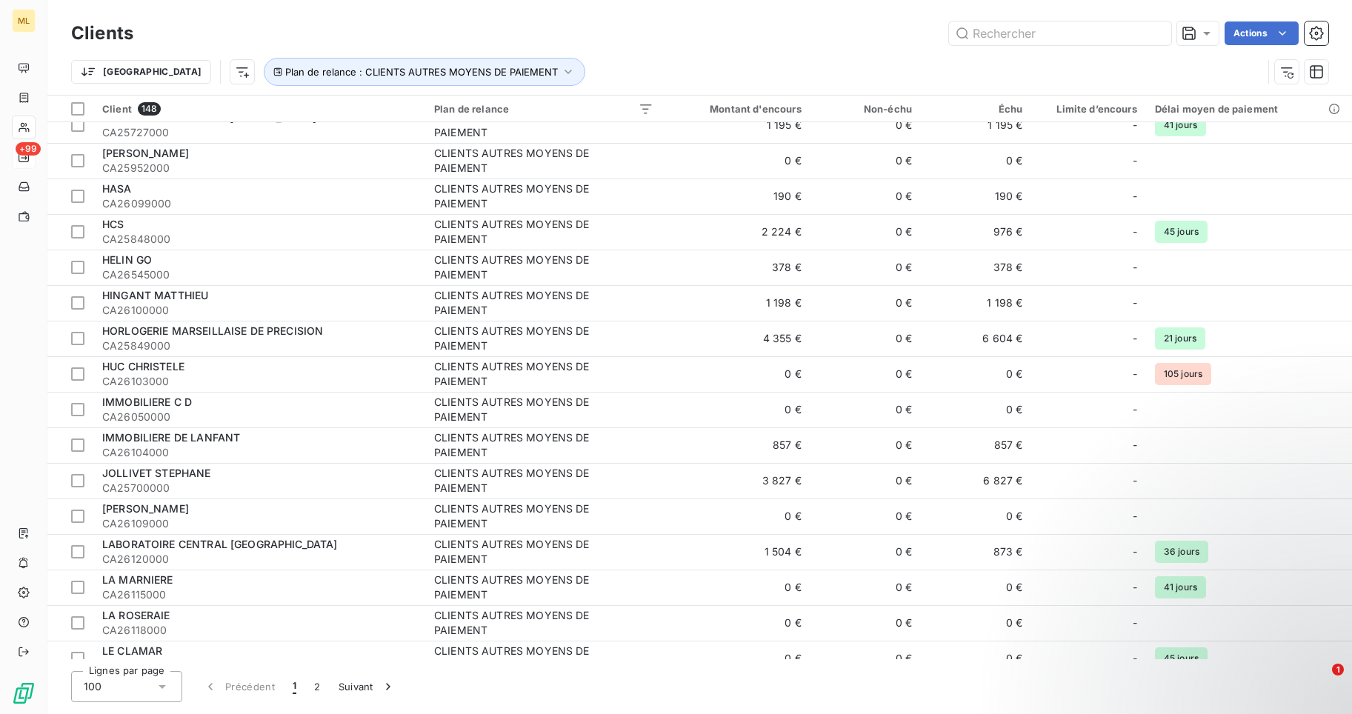
scroll to position [2223, 0]
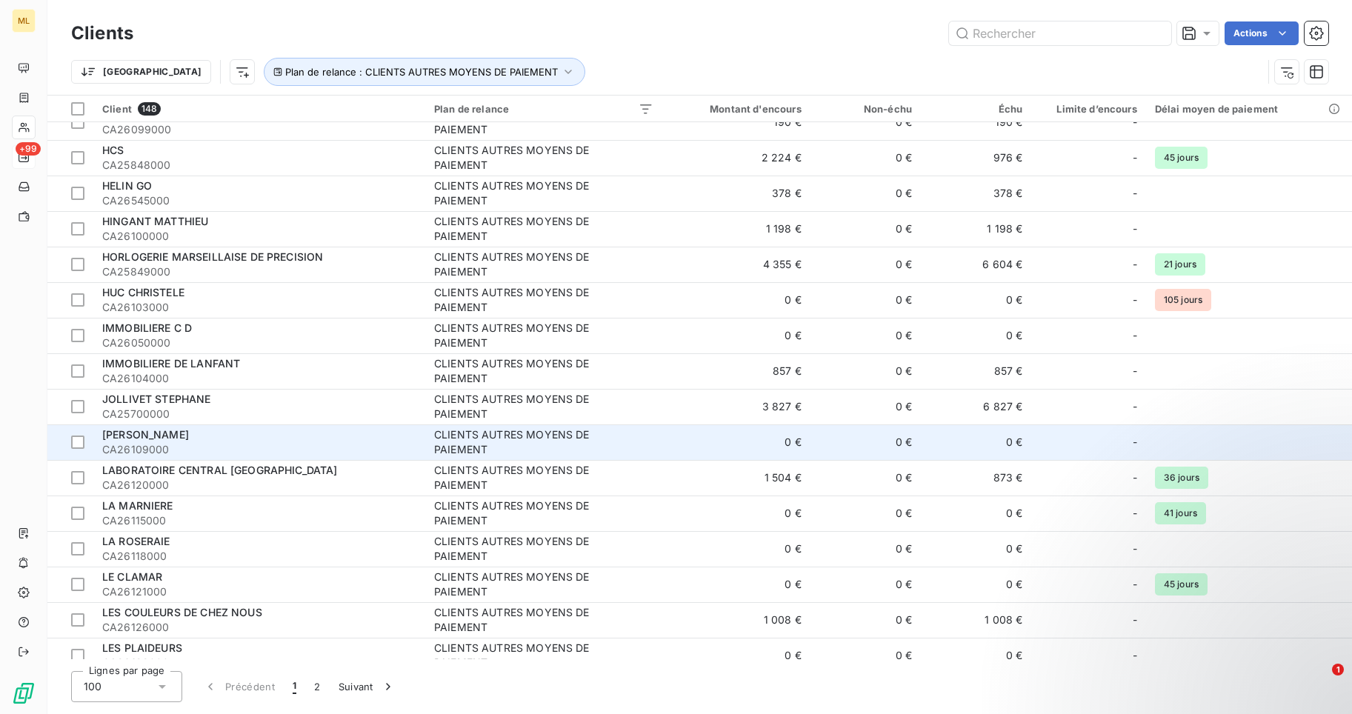
click at [514, 433] on div "CLIENTS AUTRES MOYENS DE PAIEMENT" at bounding box center [526, 442] width 185 height 30
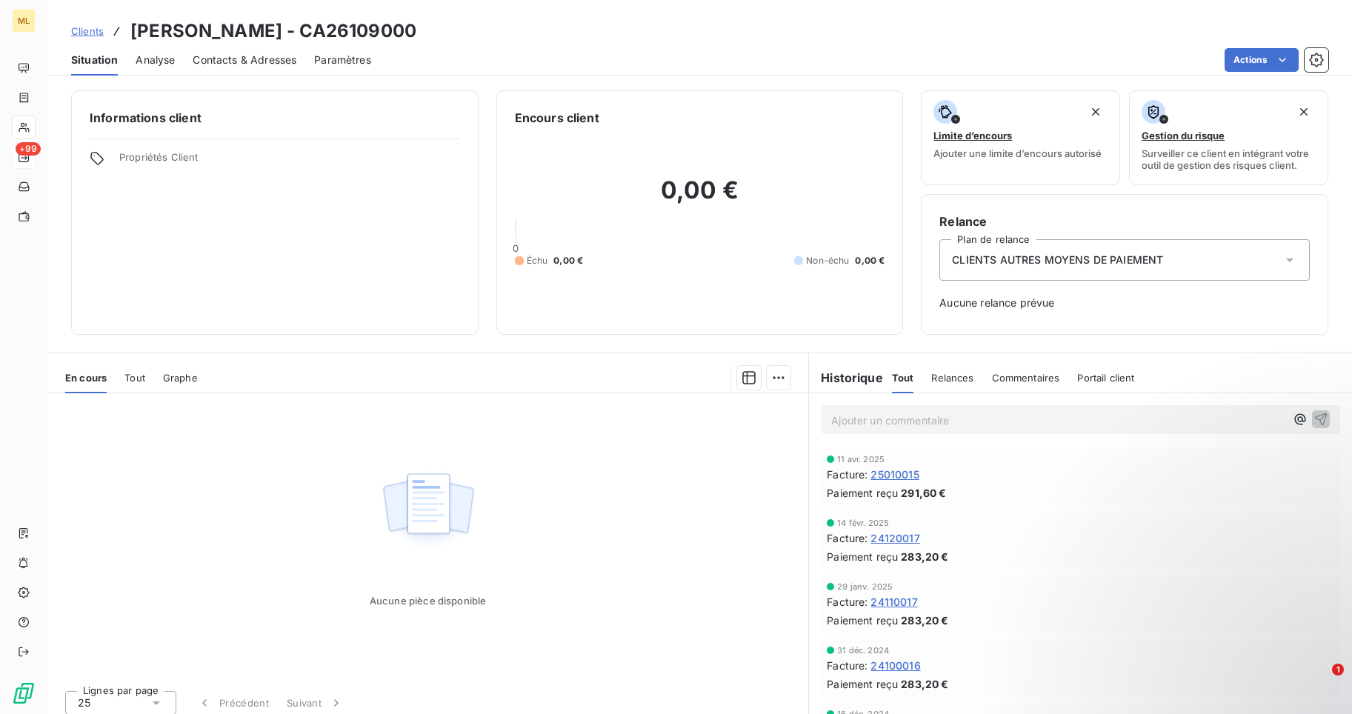
click at [1122, 258] on span "CLIENTS AUTRES MOYENS DE PAIEMENT" at bounding box center [1057, 260] width 211 height 15
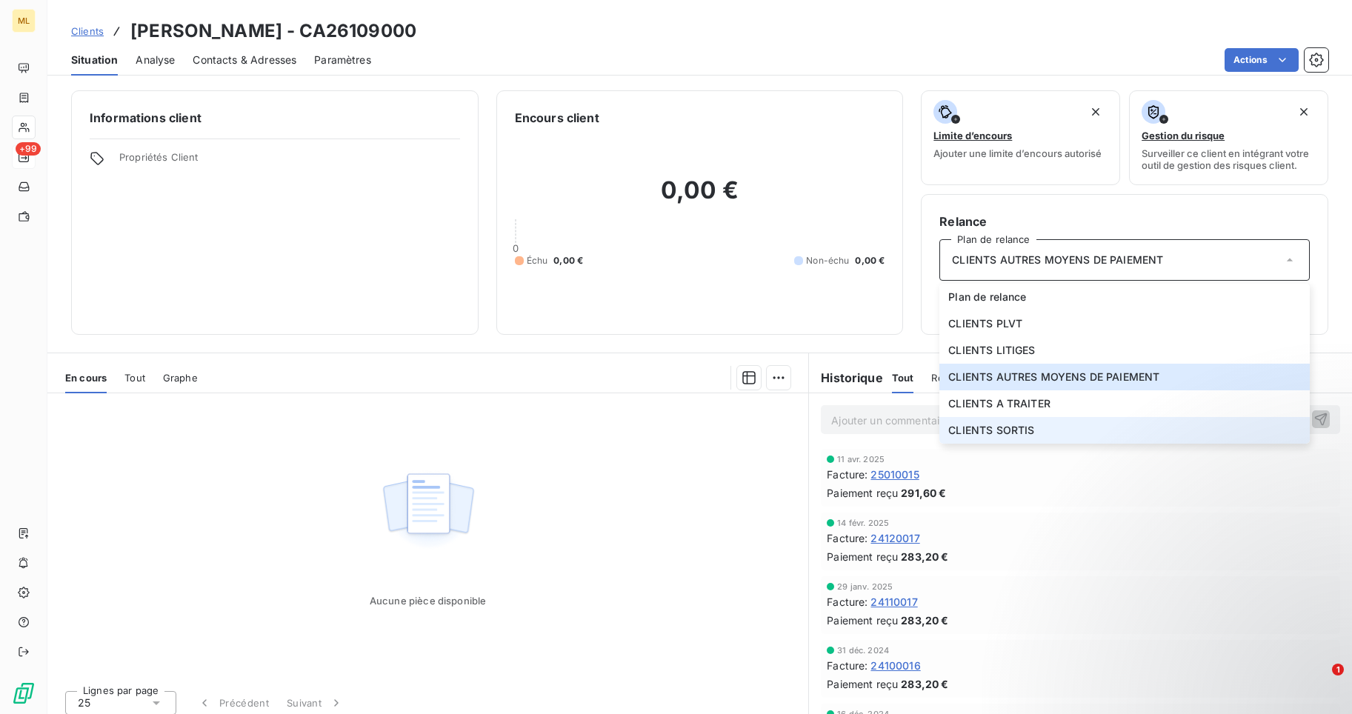
click at [1012, 427] on span "CLIENTS SORTIS" at bounding box center [991, 430] width 86 height 15
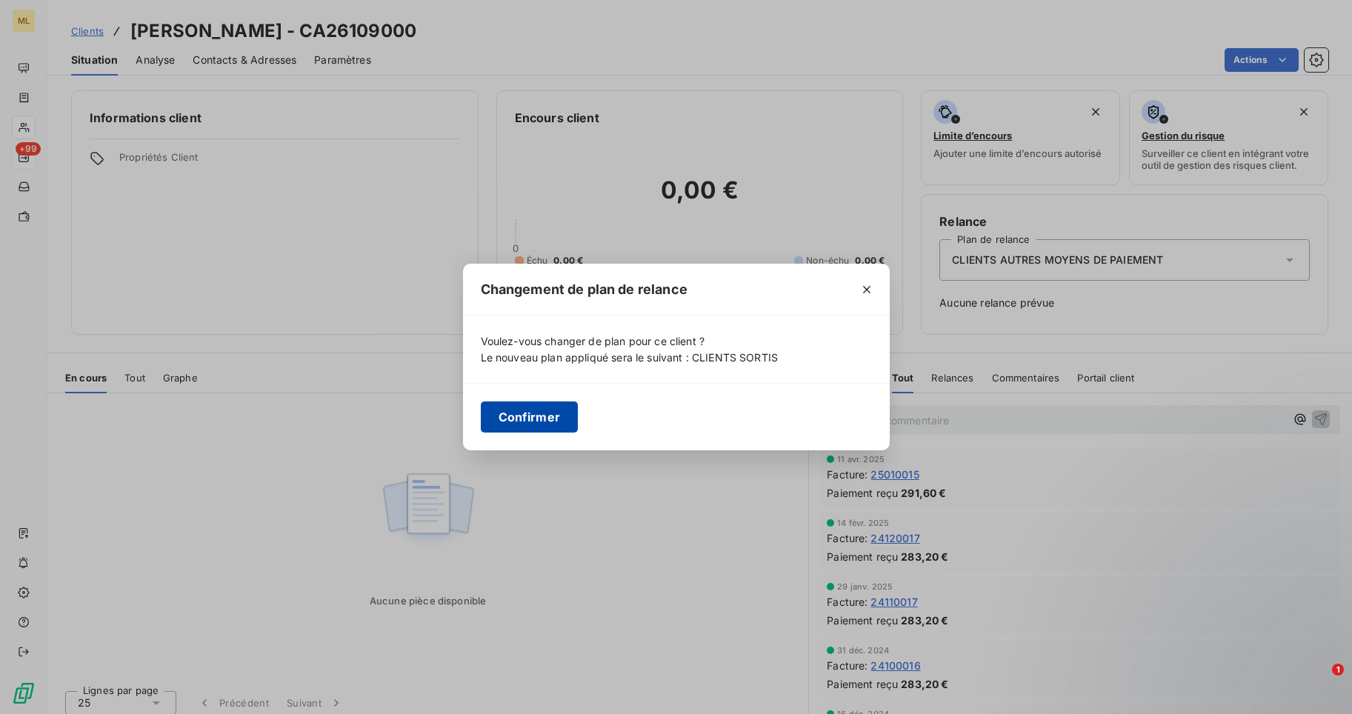
click at [522, 412] on button "Confirmer" at bounding box center [530, 417] width 98 height 31
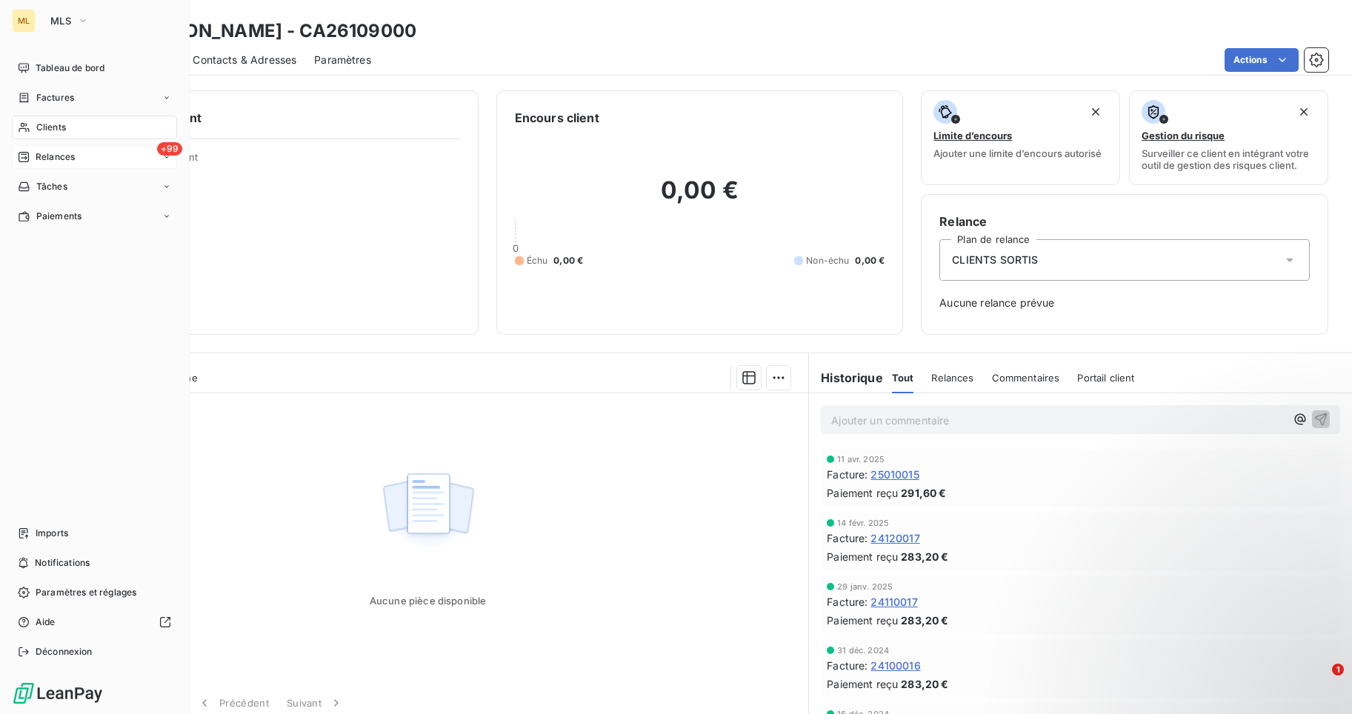
click at [60, 127] on span "Clients" at bounding box center [51, 127] width 30 height 13
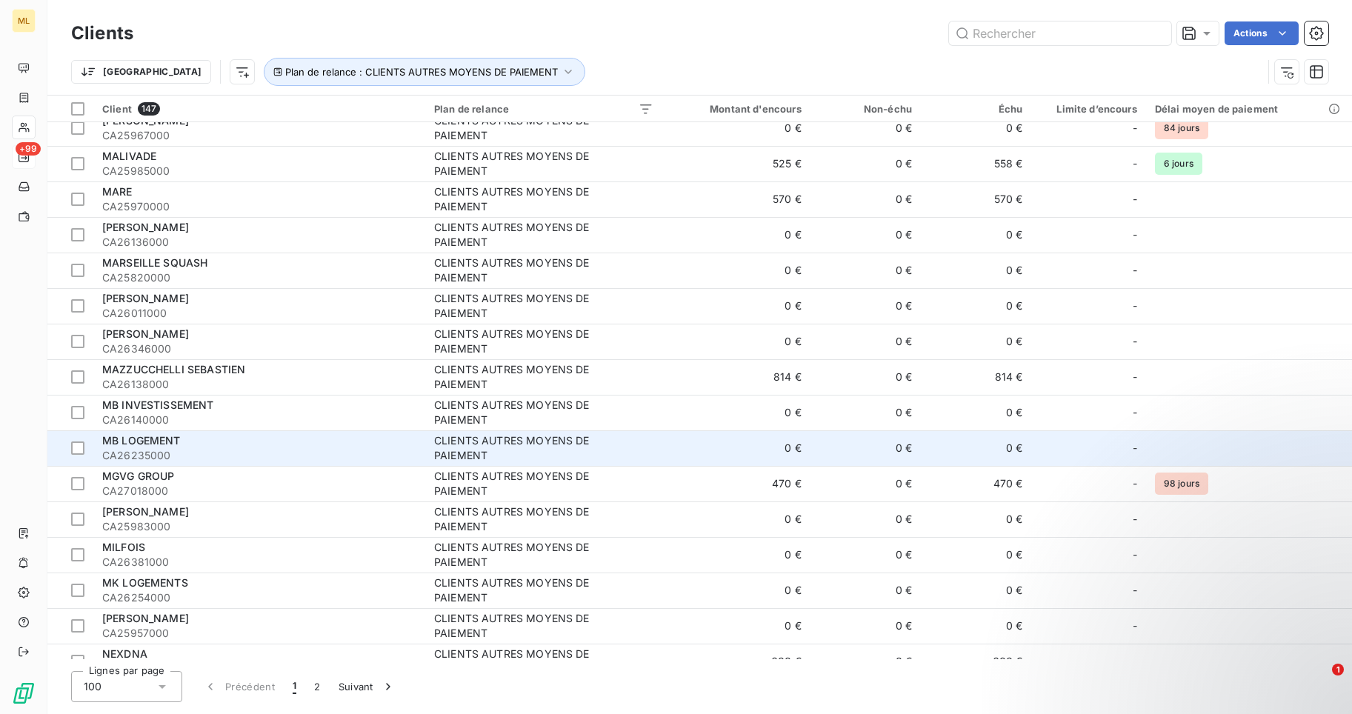
scroll to position [3020, 0]
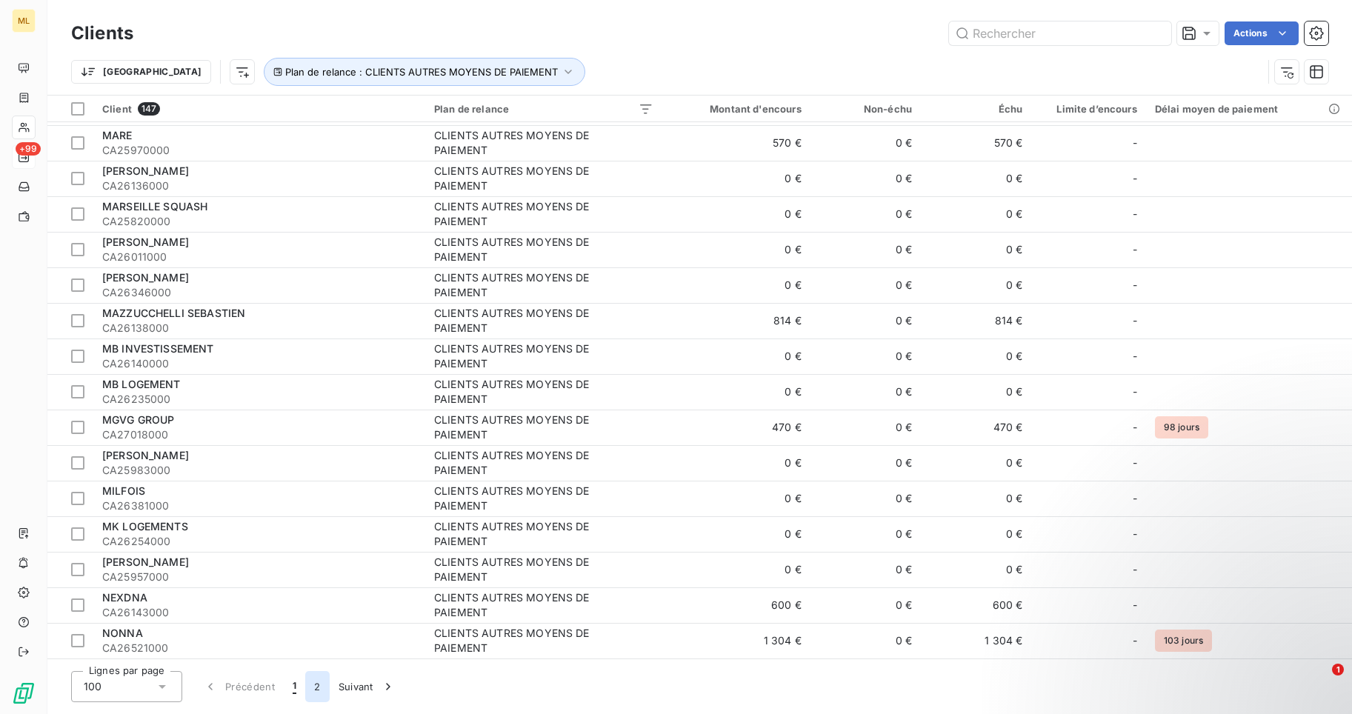
click at [314, 686] on button "2" at bounding box center [317, 686] width 24 height 31
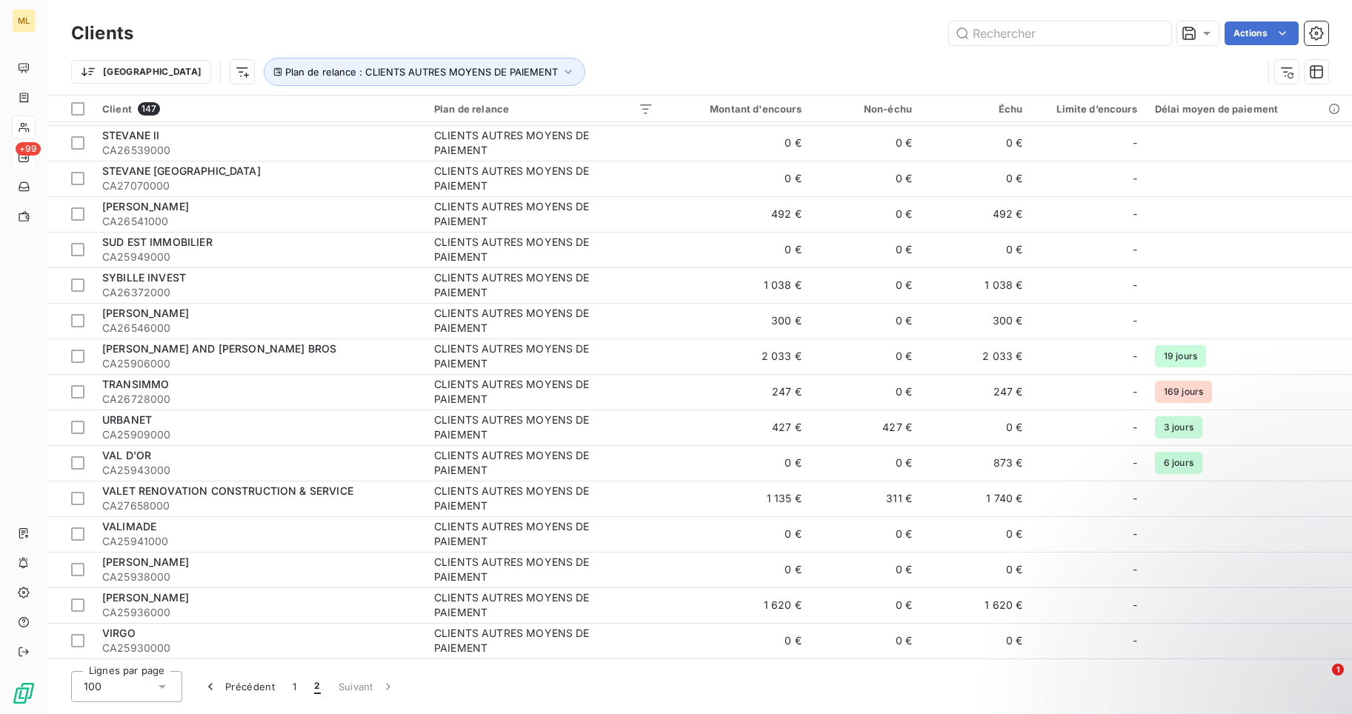
scroll to position [1135, 0]
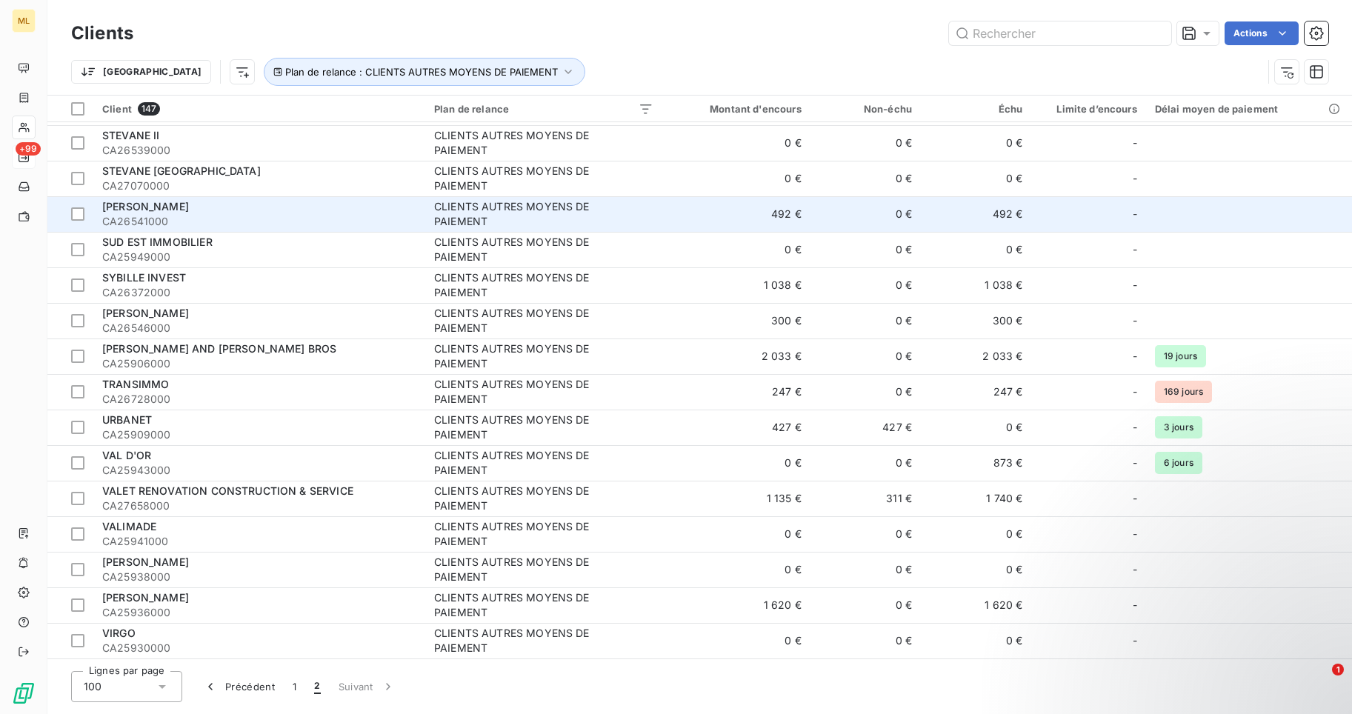
click at [142, 214] on span "CA26541000" at bounding box center [259, 221] width 314 height 15
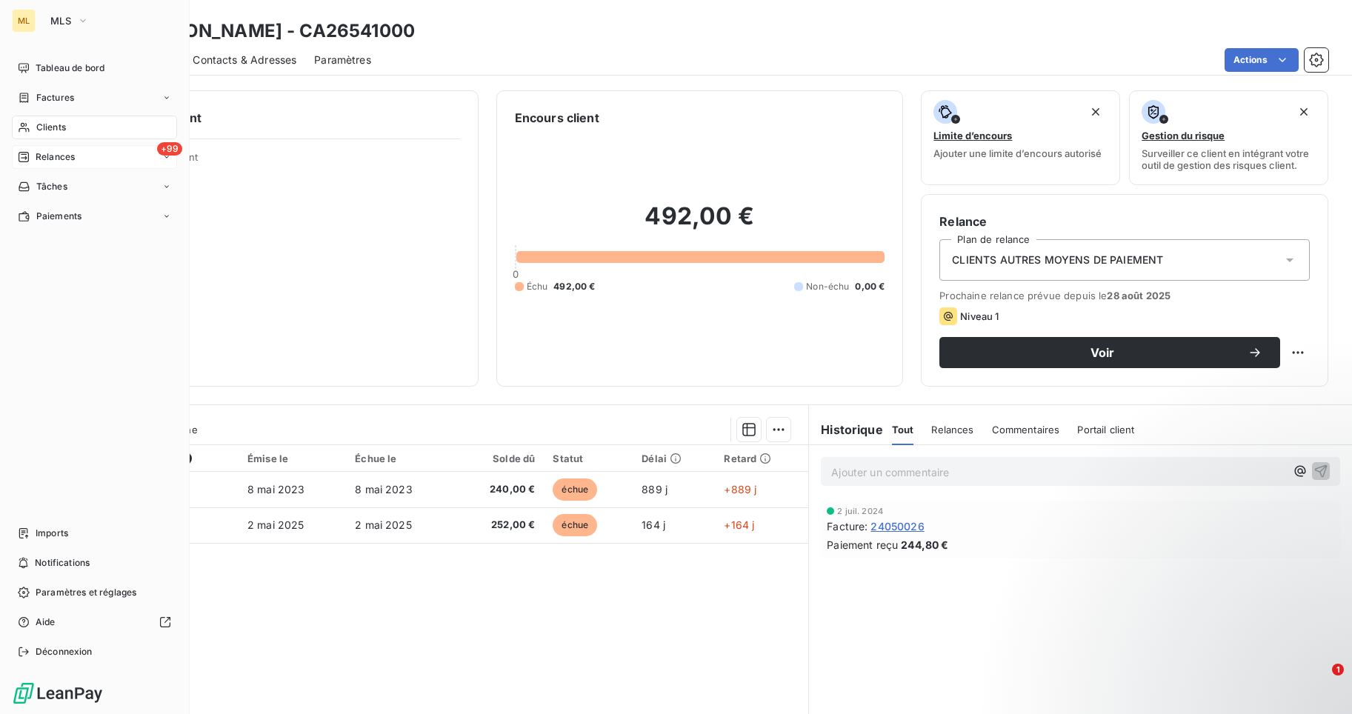
click at [50, 125] on span "Clients" at bounding box center [51, 127] width 30 height 13
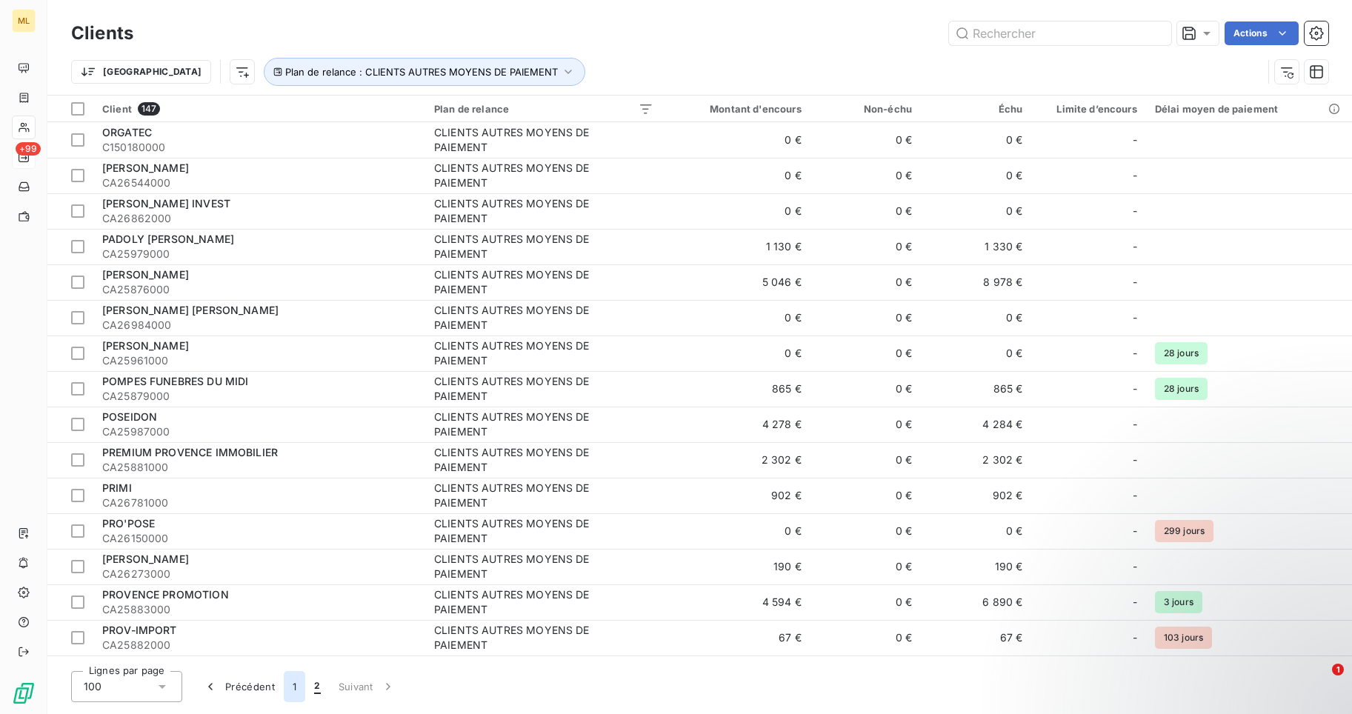
click at [294, 685] on button "1" at bounding box center [294, 686] width 21 height 31
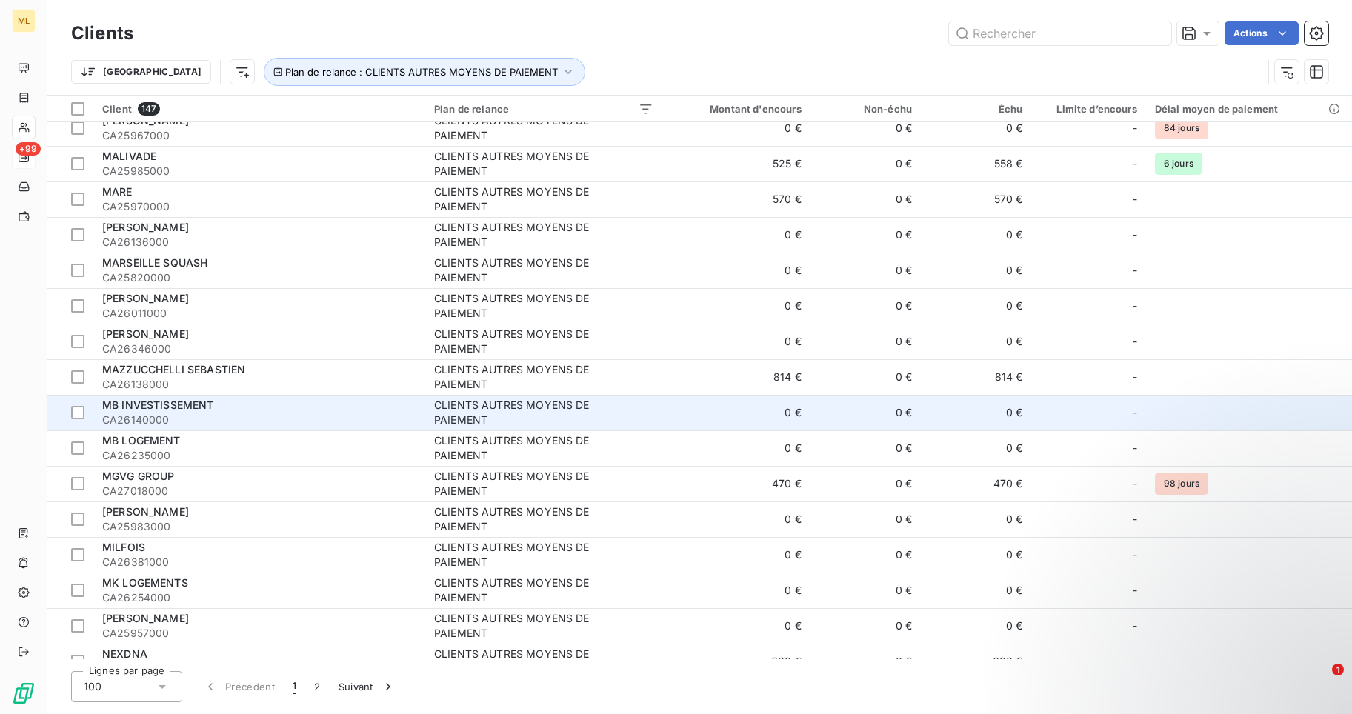
scroll to position [3020, 0]
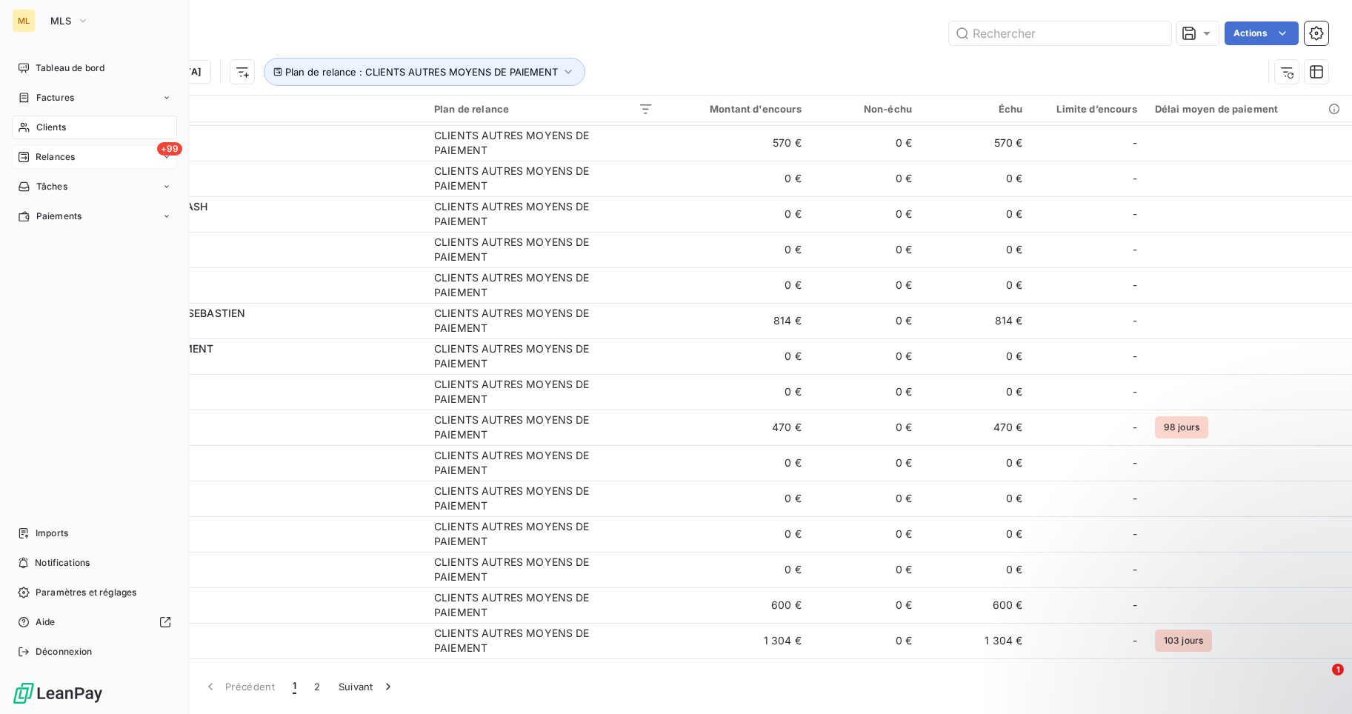
click at [65, 127] on span "Clients" at bounding box center [51, 127] width 30 height 13
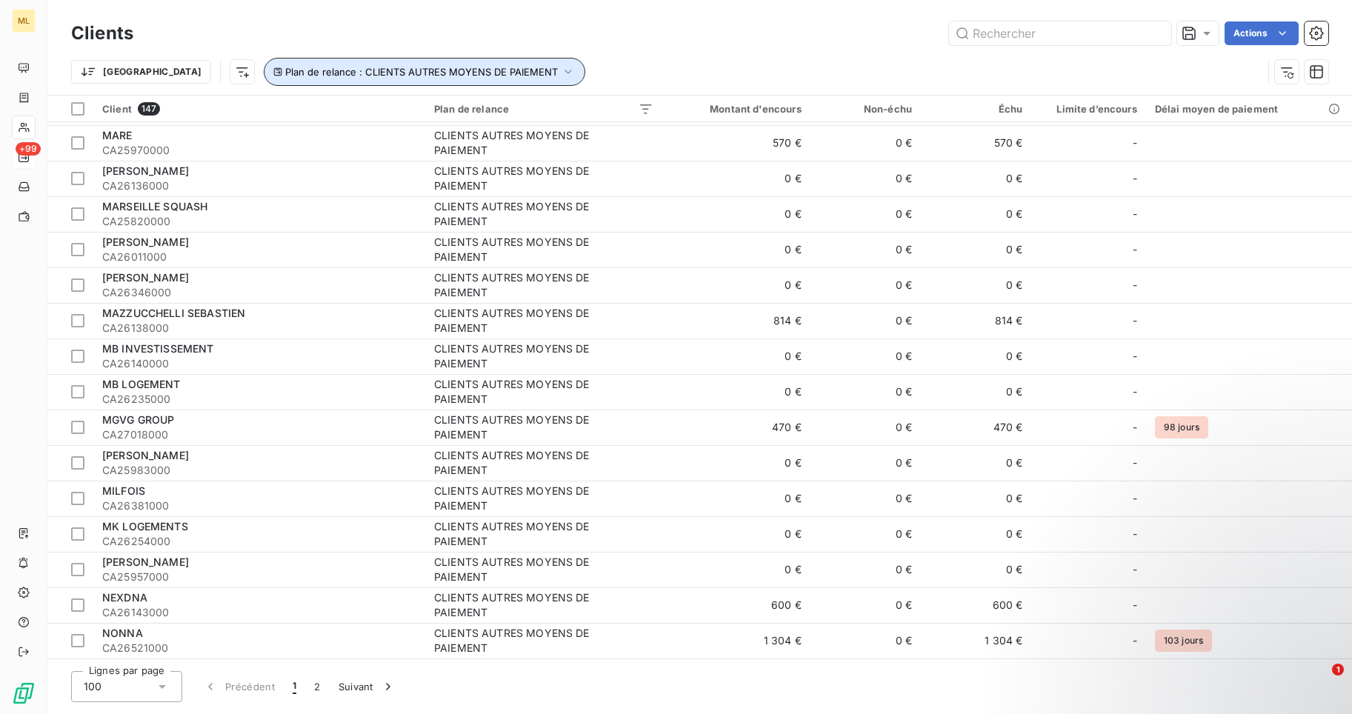
click at [561, 71] on icon "button" at bounding box center [568, 71] width 15 height 15
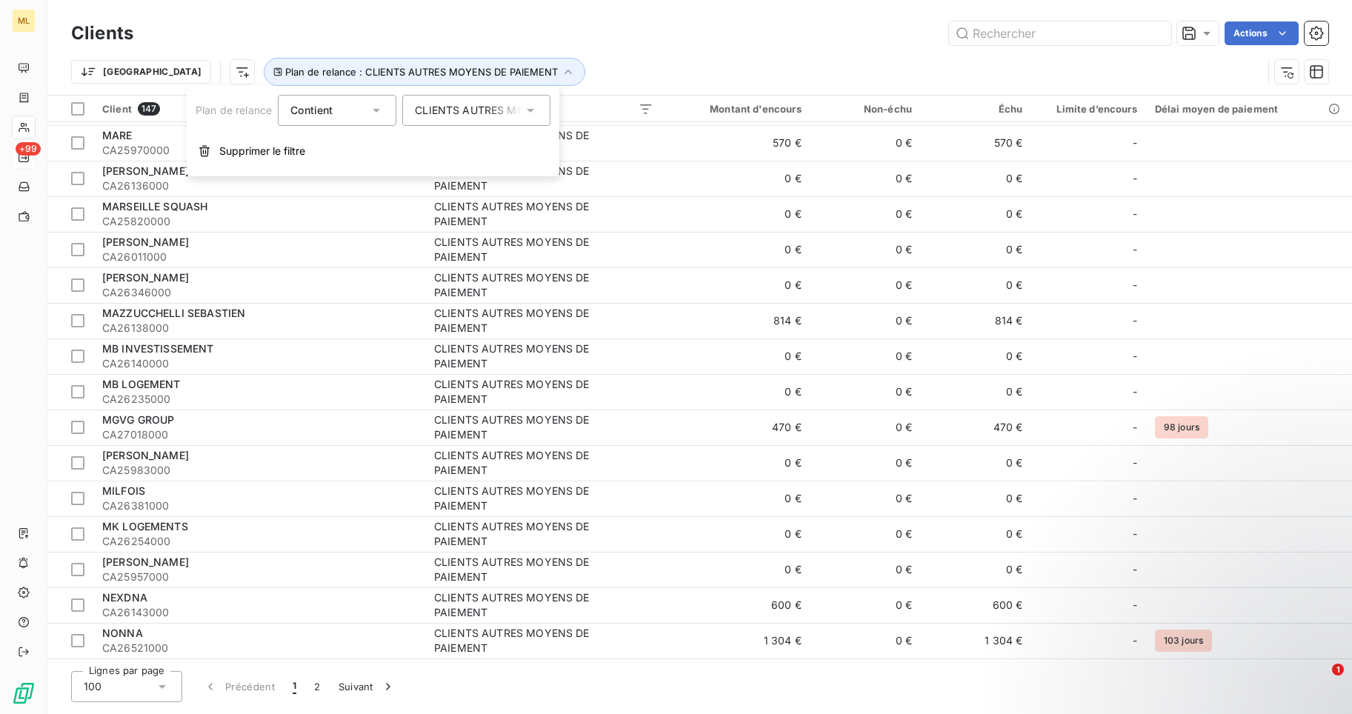
click at [530, 110] on icon at bounding box center [530, 111] width 7 height 4
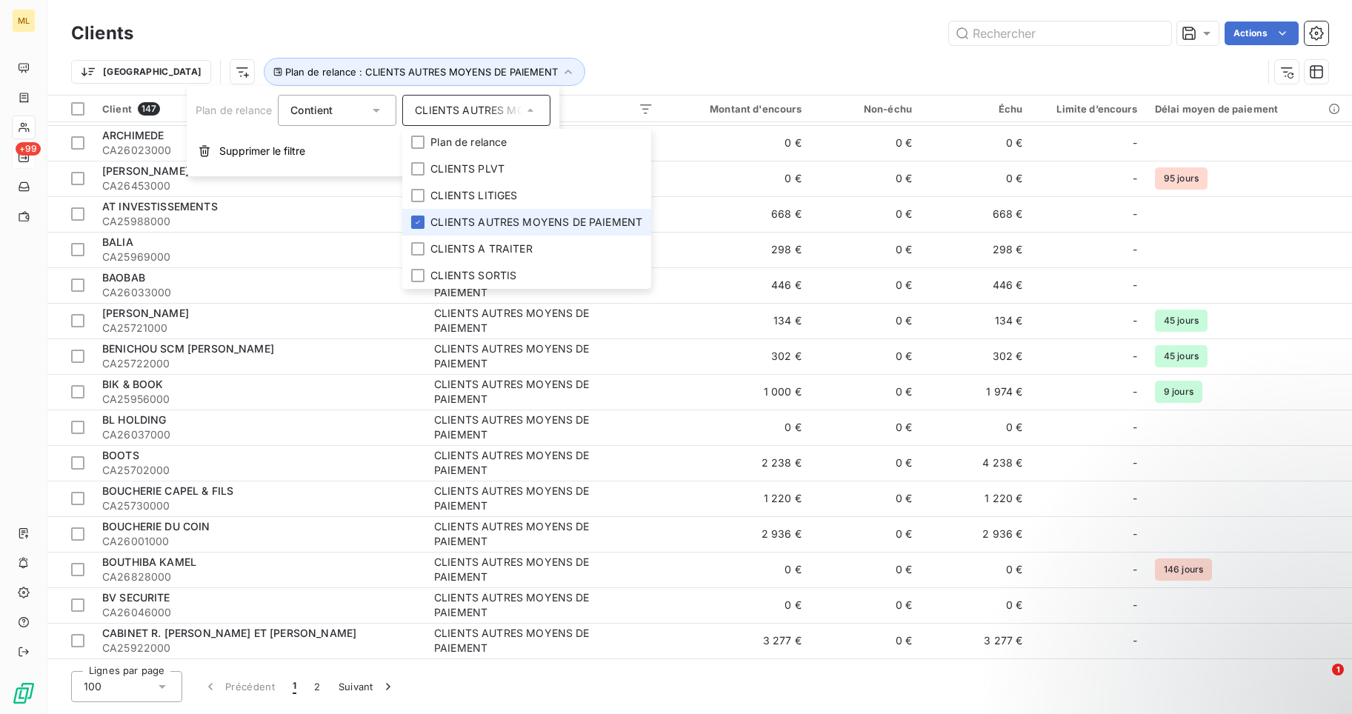
scroll to position [2946, 0]
